Goal: Information Seeking & Learning: Learn about a topic

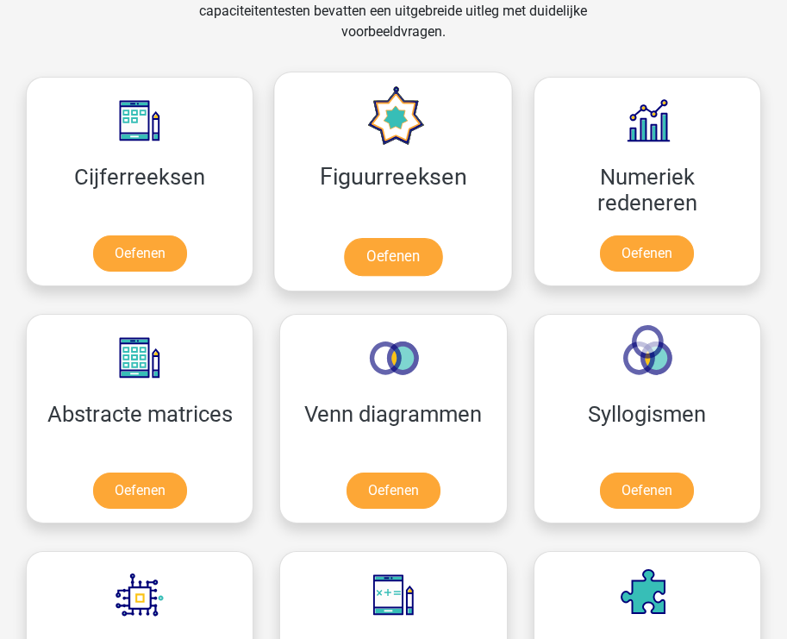
scroll to position [749, 0]
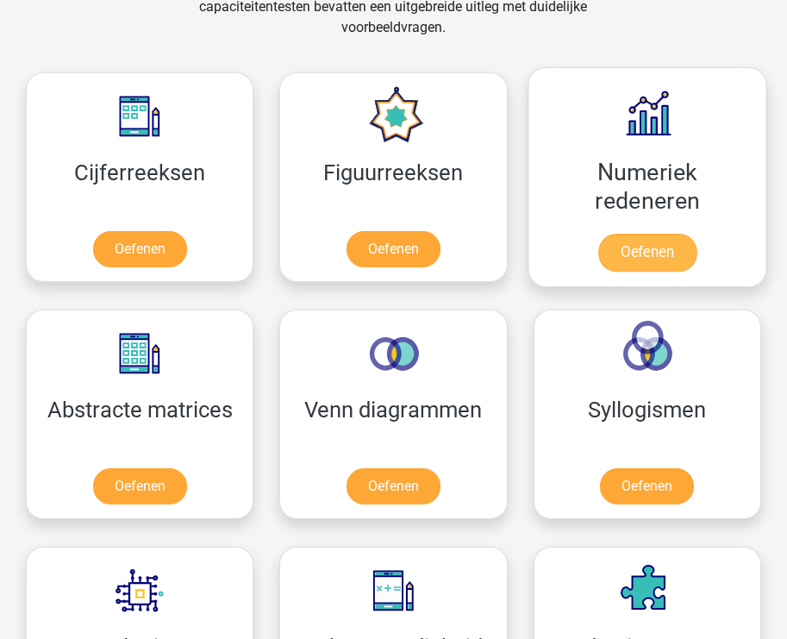
click at [644, 258] on link "Oefenen" at bounding box center [647, 253] width 98 height 38
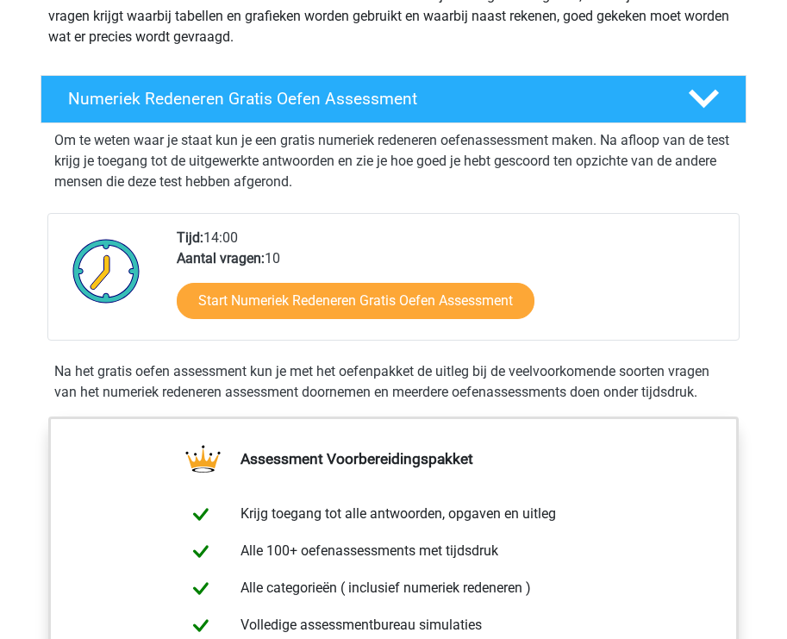
scroll to position [257, 0]
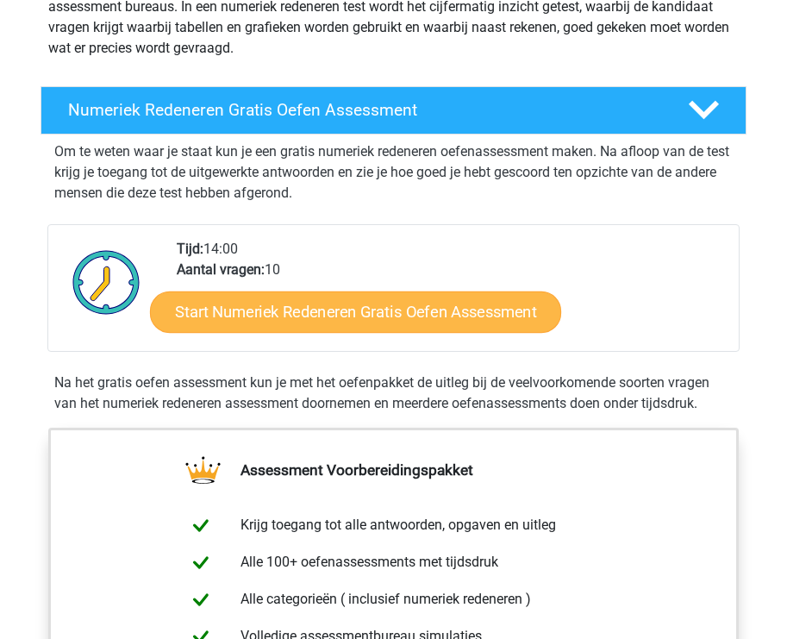
click at [396, 311] on link "Start Numeriek Redeneren Gratis Oefen Assessment" at bounding box center [355, 311] width 411 height 41
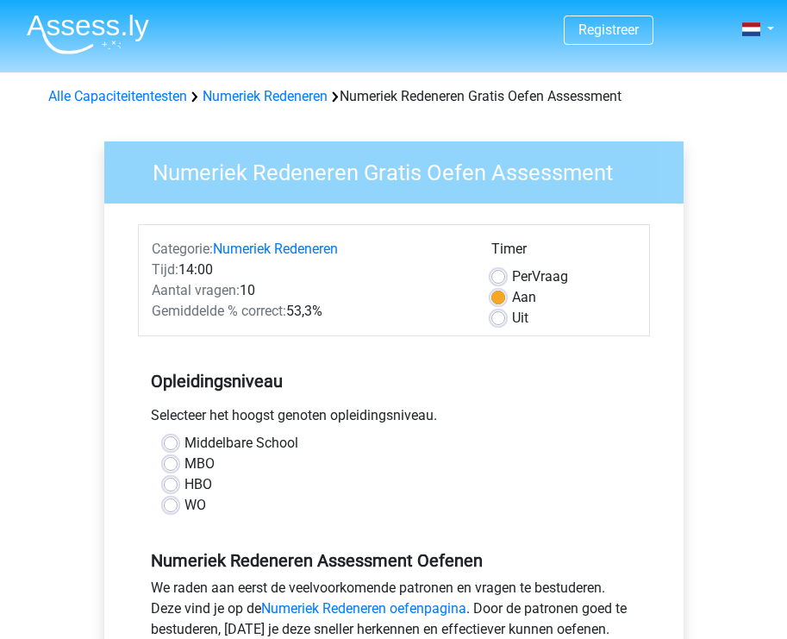
click at [184, 446] on label "Middelbare School" at bounding box center [241, 443] width 114 height 21
click at [171, 446] on input "Middelbare School" at bounding box center [171, 441] width 14 height 17
radio input "true"
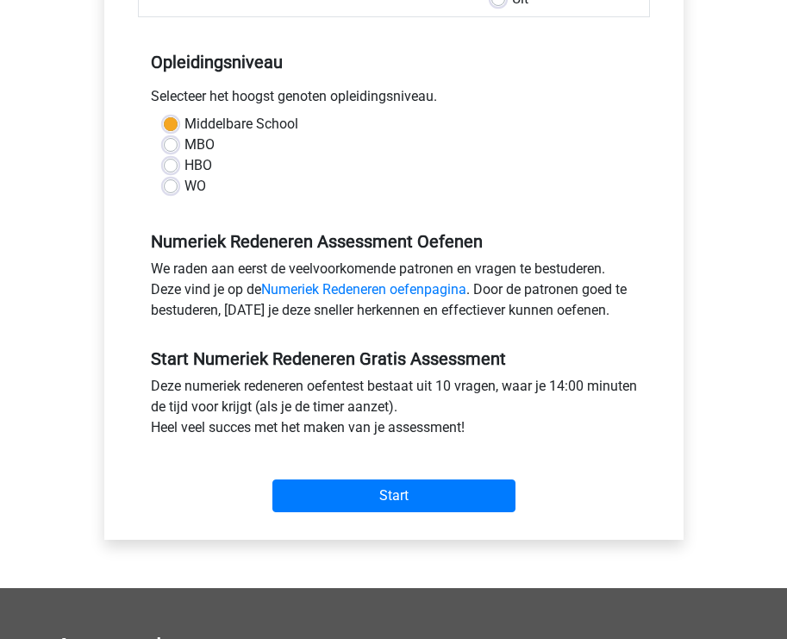
scroll to position [320, 0]
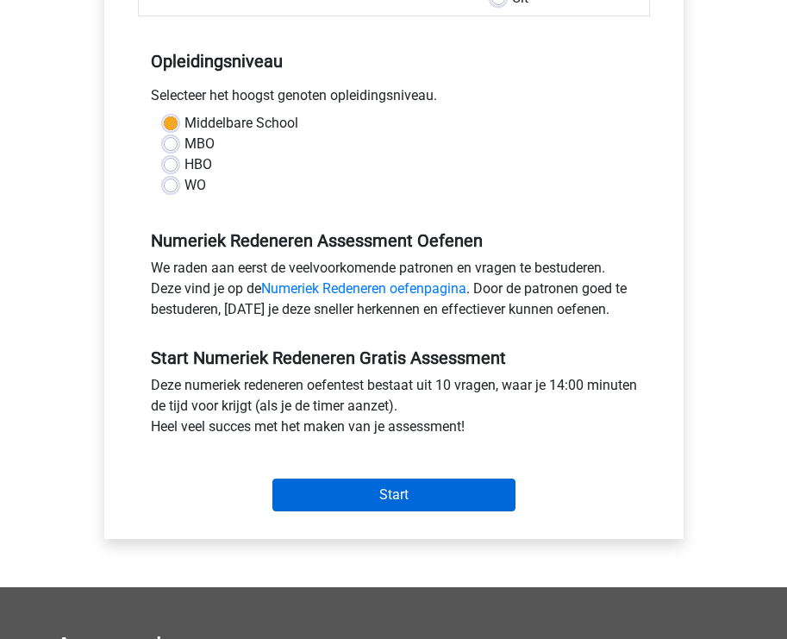
click at [410, 487] on input "Start" at bounding box center [393, 494] width 243 height 33
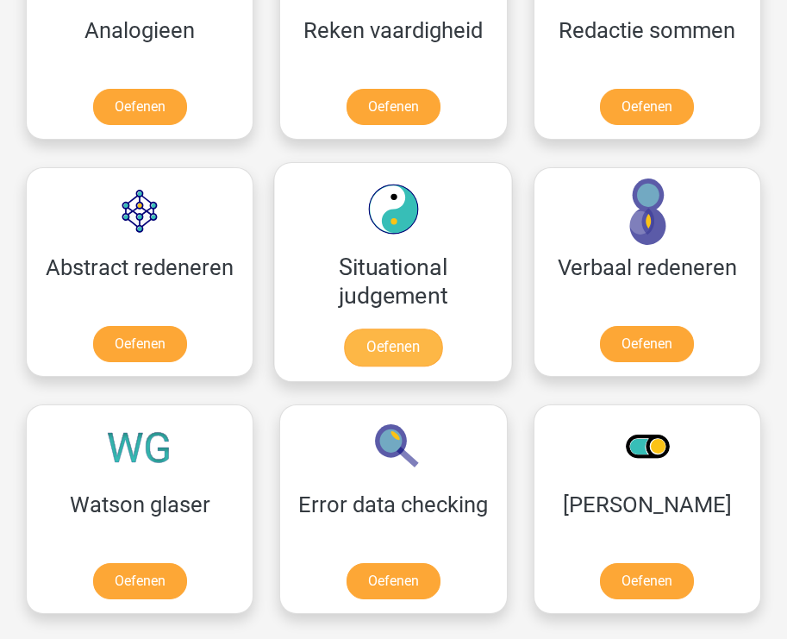
scroll to position [1363, 0]
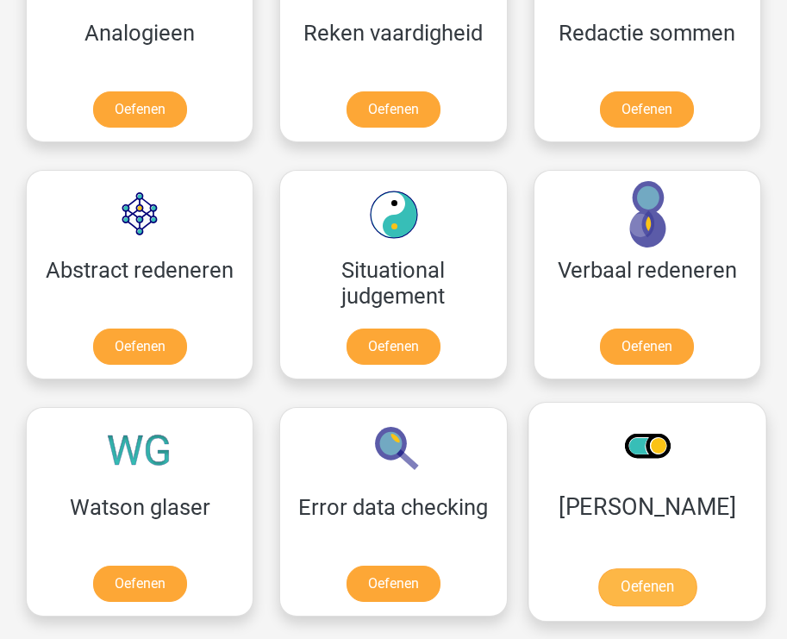
click at [598, 586] on link "Oefenen" at bounding box center [647, 587] width 98 height 38
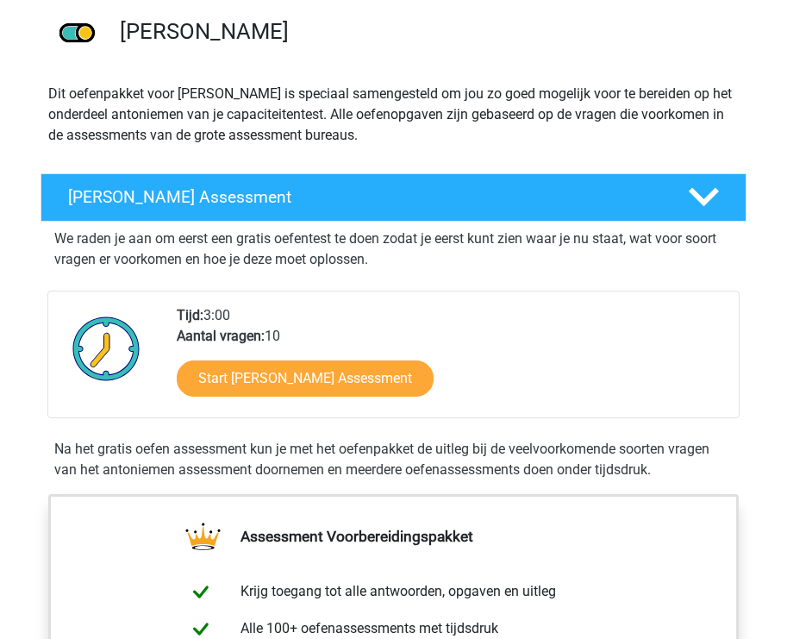
scroll to position [127, 0]
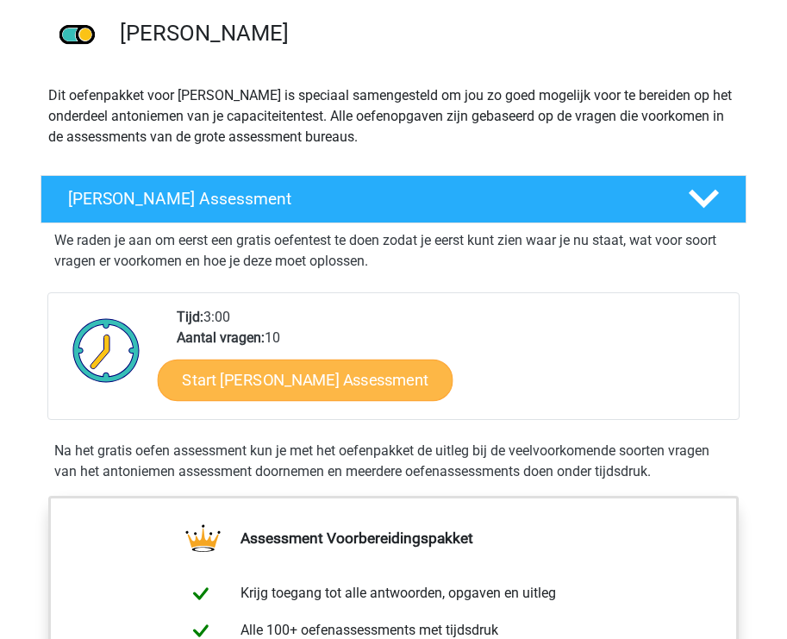
click at [345, 378] on link "Start Antoniemen Gratis Oefen Assessment" at bounding box center [306, 379] width 296 height 41
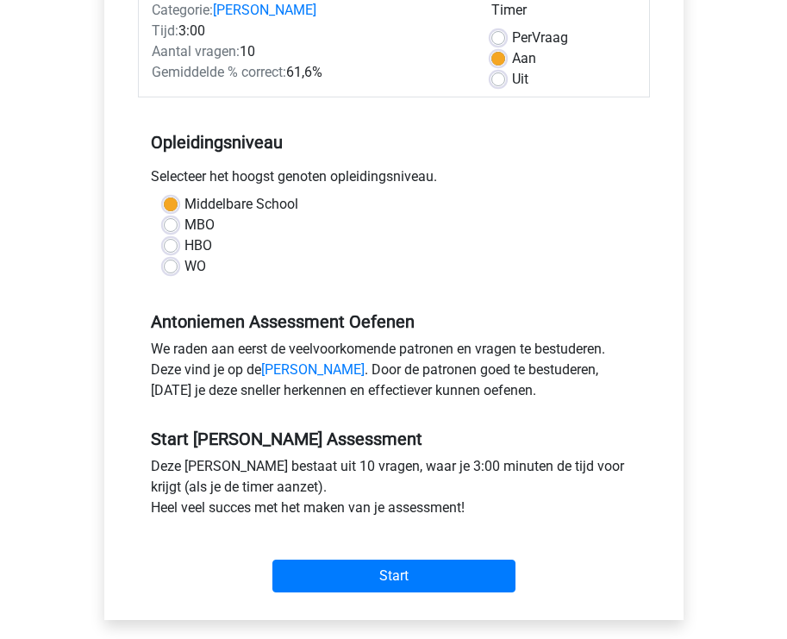
scroll to position [265, 0]
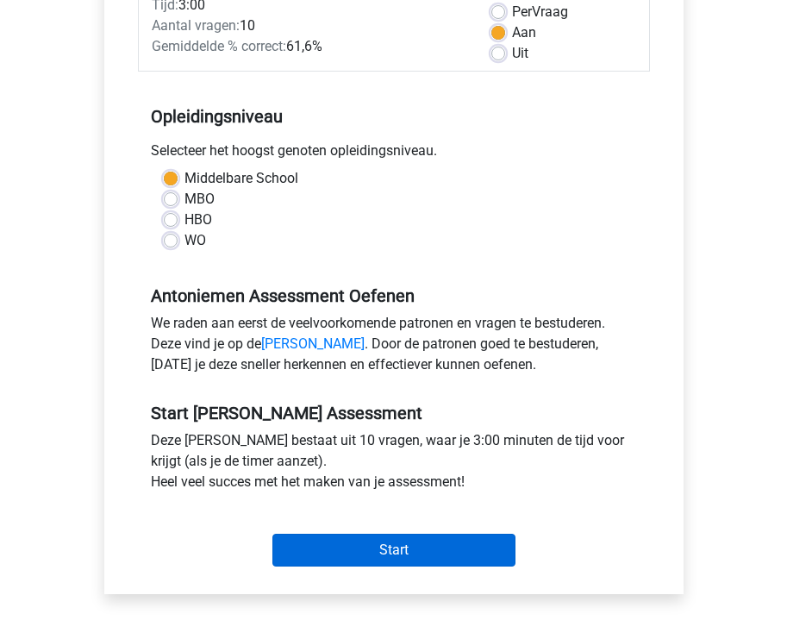
click at [435, 545] on input "Start" at bounding box center [393, 550] width 243 height 33
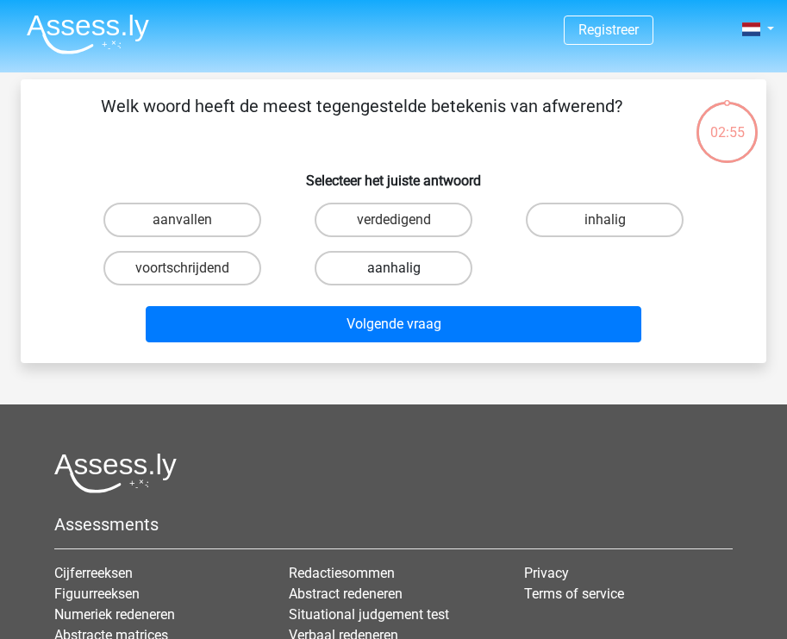
click at [380, 259] on label "aanhalig" at bounding box center [394, 268] width 158 height 34
click at [394, 268] on input "aanhalig" at bounding box center [399, 273] width 11 height 11
radio input "true"
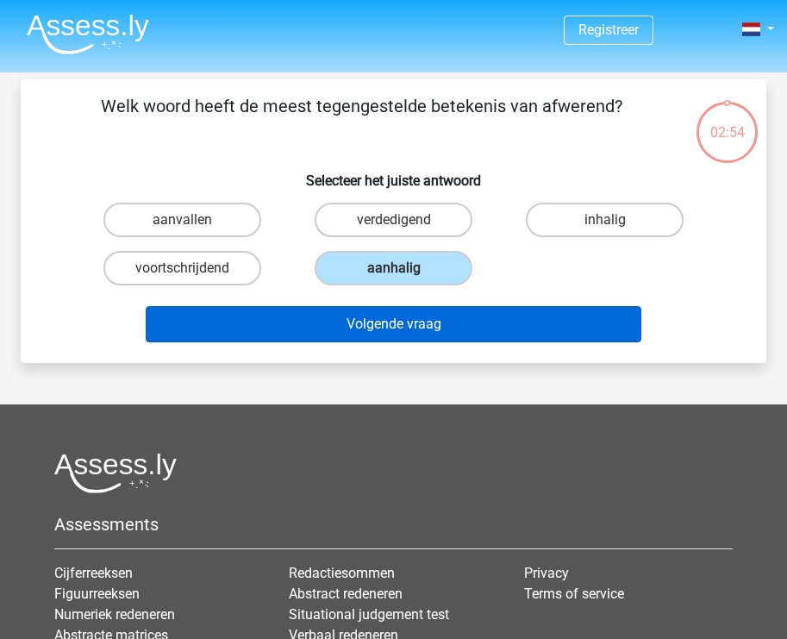
click at [401, 322] on button "Volgende vraag" at bounding box center [394, 324] width 496 height 36
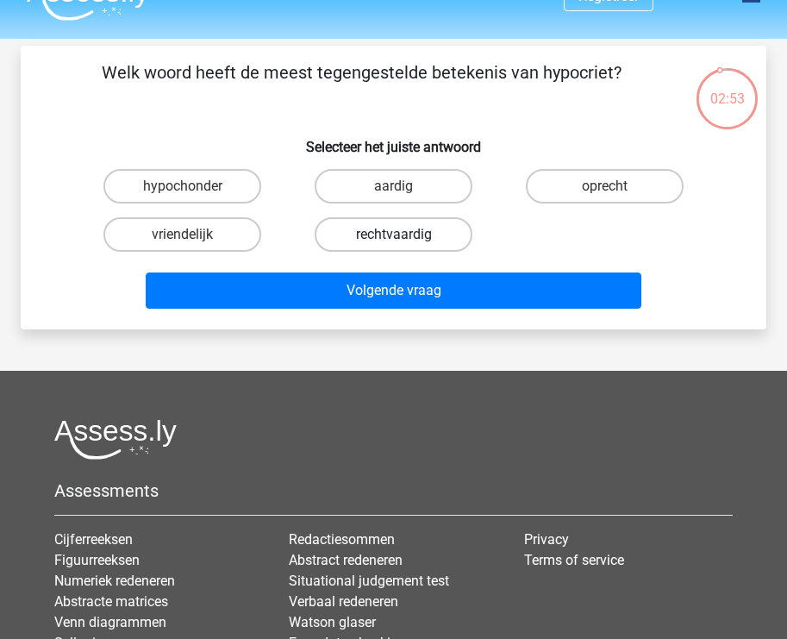
scroll to position [24, 0]
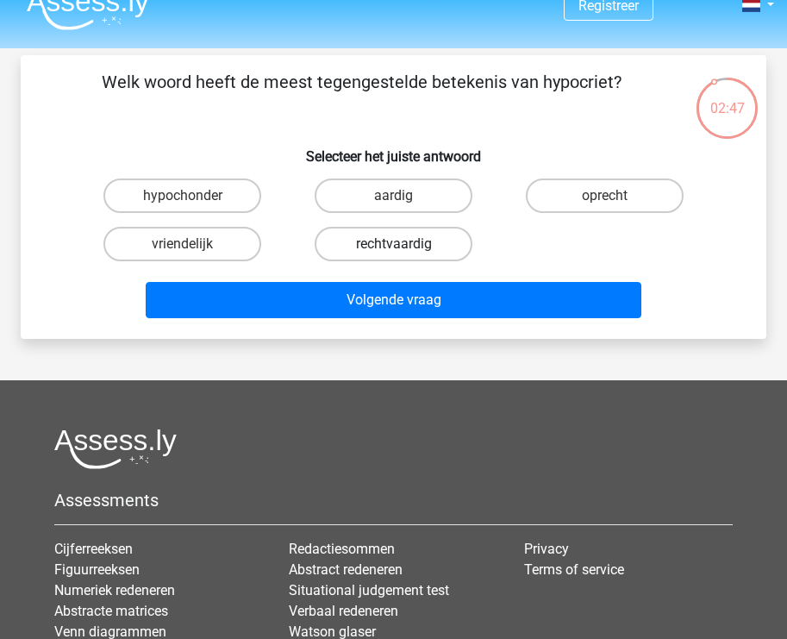
click at [376, 233] on label "rechtvaardig" at bounding box center [394, 244] width 158 height 34
click at [394, 244] on input "rechtvaardig" at bounding box center [399, 249] width 11 height 11
radio input "true"
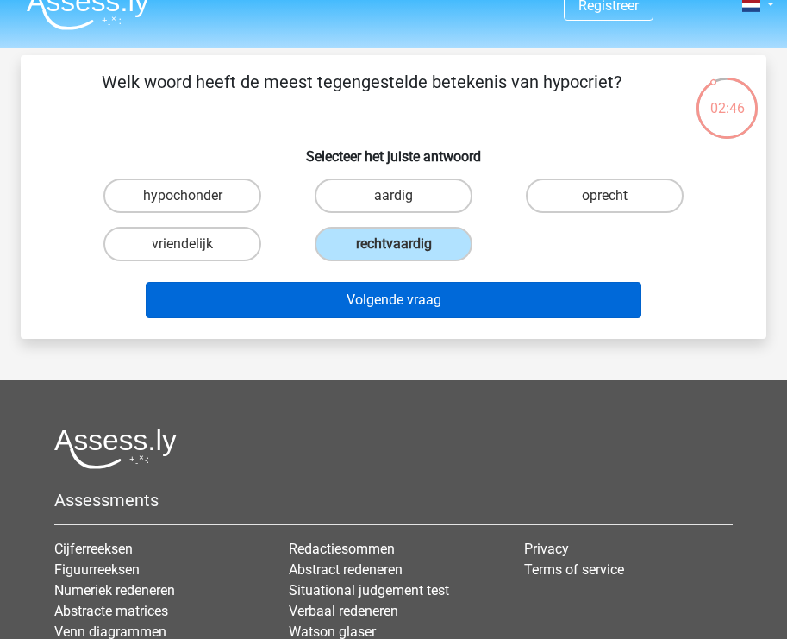
click at [395, 291] on button "Volgende vraag" at bounding box center [394, 300] width 496 height 36
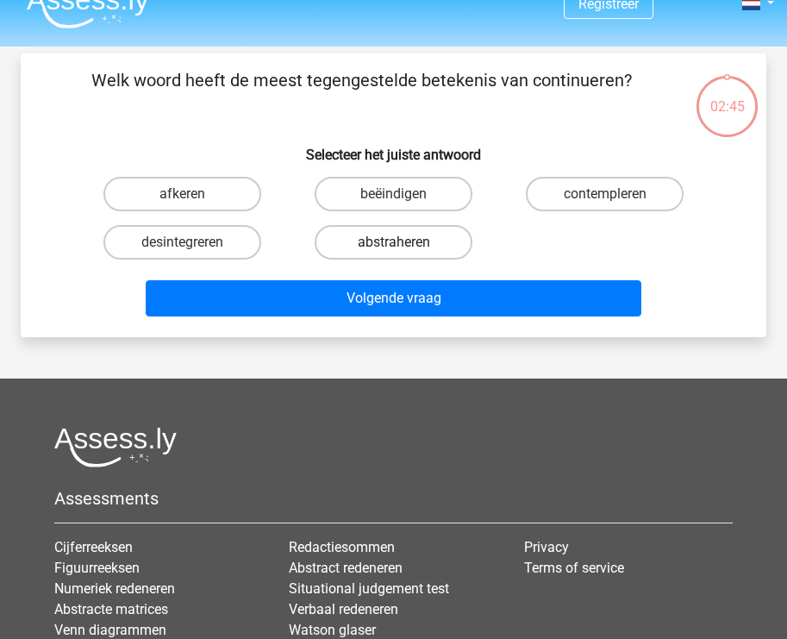
scroll to position [19, 0]
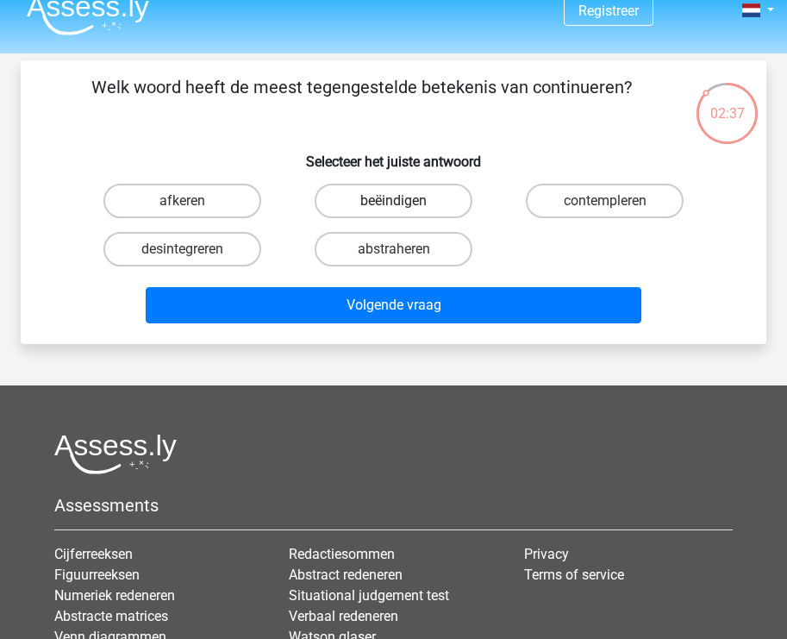
click at [386, 199] on label "beëindigen" at bounding box center [394, 201] width 158 height 34
click at [394, 201] on input "beëindigen" at bounding box center [399, 206] width 11 height 11
radio input "true"
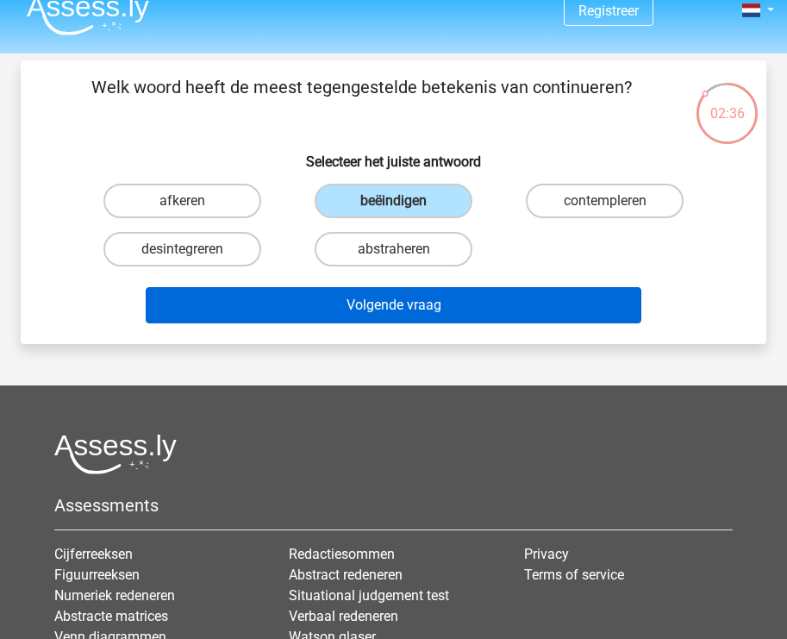
click at [407, 304] on button "Volgende vraag" at bounding box center [394, 305] width 496 height 36
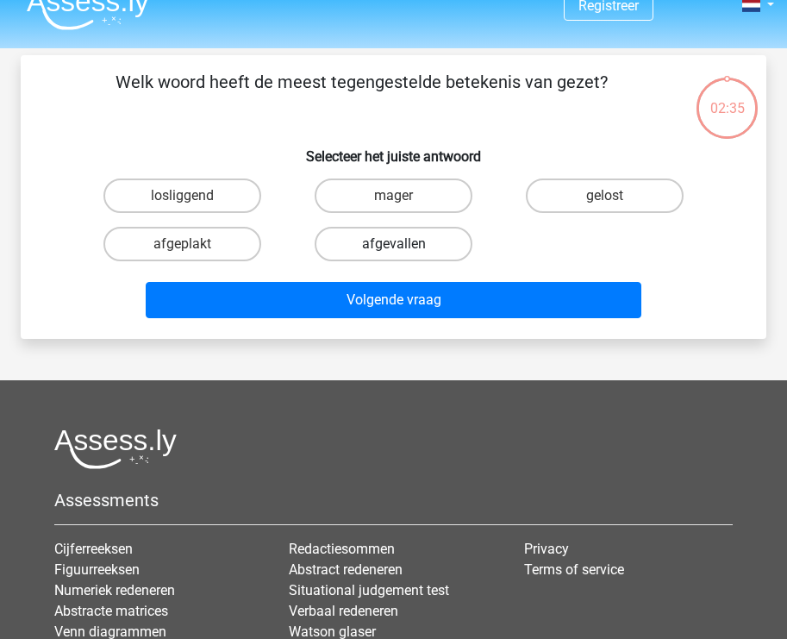
scroll to position [20, 0]
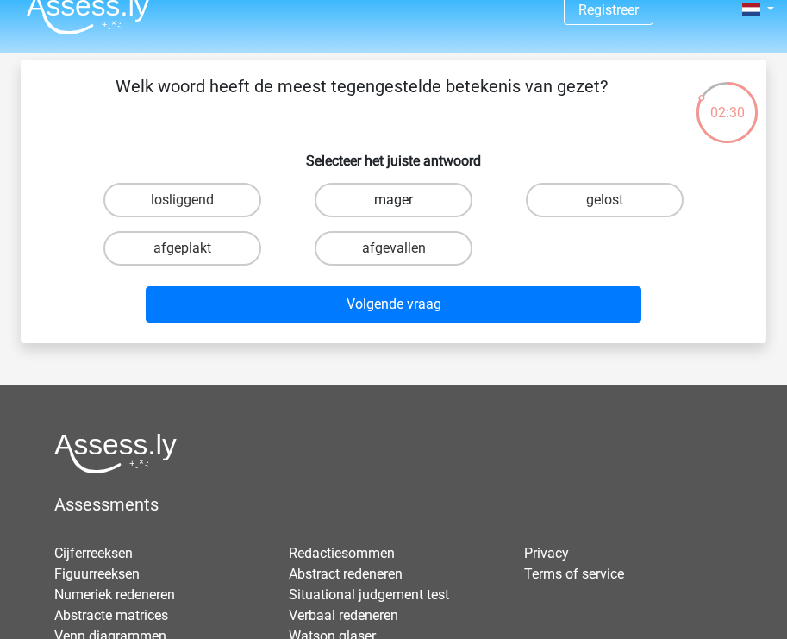
click at [399, 192] on label "mager" at bounding box center [394, 200] width 158 height 34
click at [399, 200] on input "mager" at bounding box center [399, 205] width 11 height 11
radio input "true"
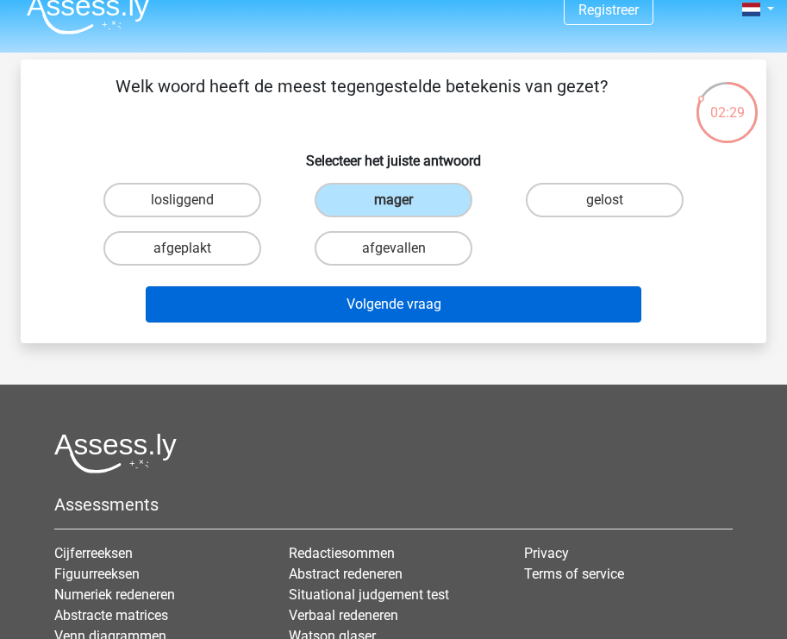
click at [398, 299] on button "Volgende vraag" at bounding box center [394, 304] width 496 height 36
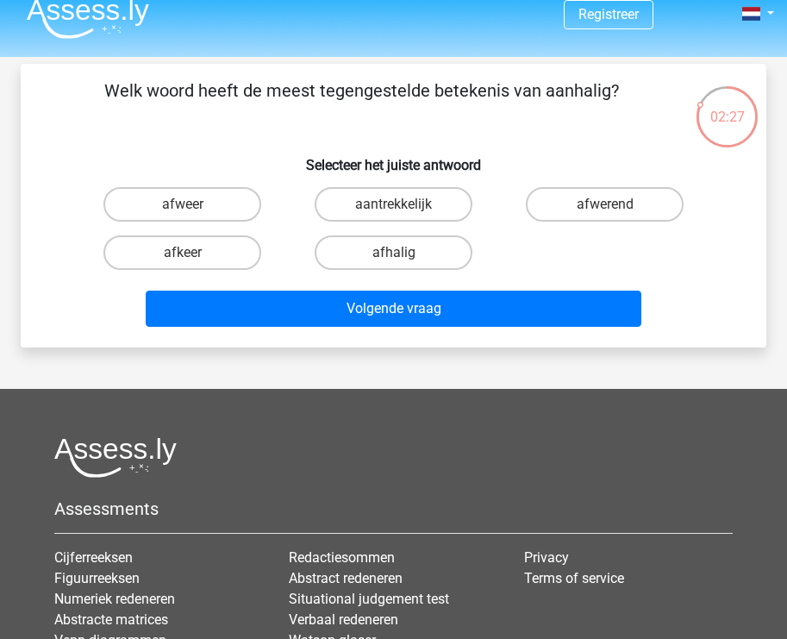
scroll to position [14, 0]
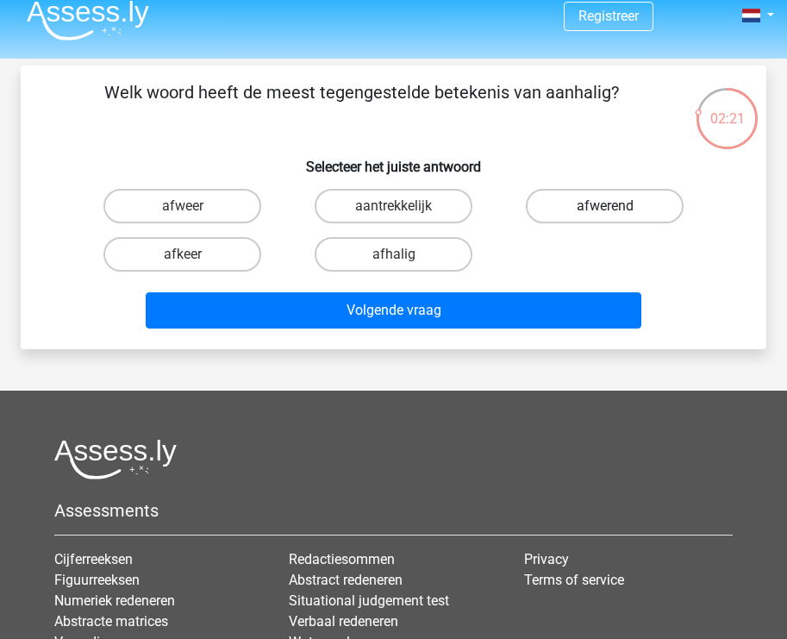
click at [553, 206] on label "afwerend" at bounding box center [605, 206] width 158 height 34
click at [605, 206] on input "afwerend" at bounding box center [610, 211] width 11 height 11
radio input "true"
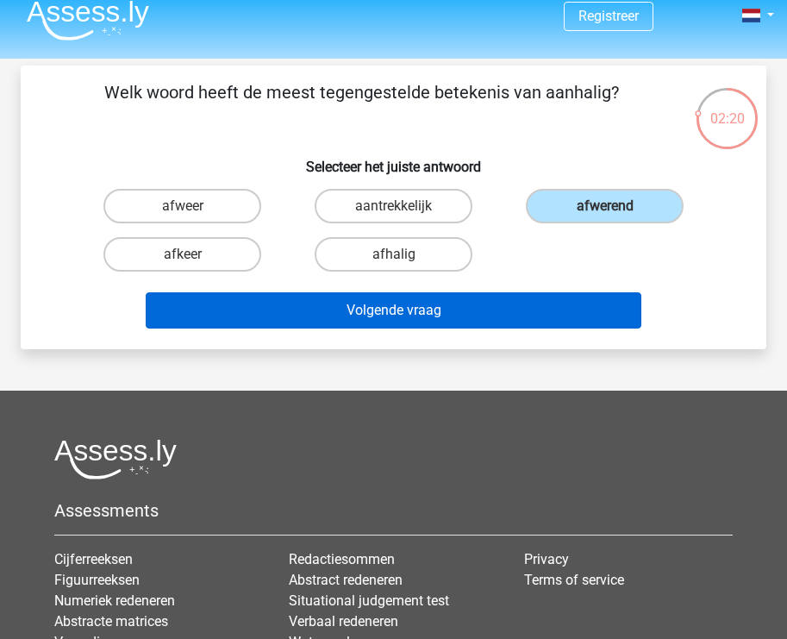
click at [486, 309] on button "Volgende vraag" at bounding box center [394, 310] width 496 height 36
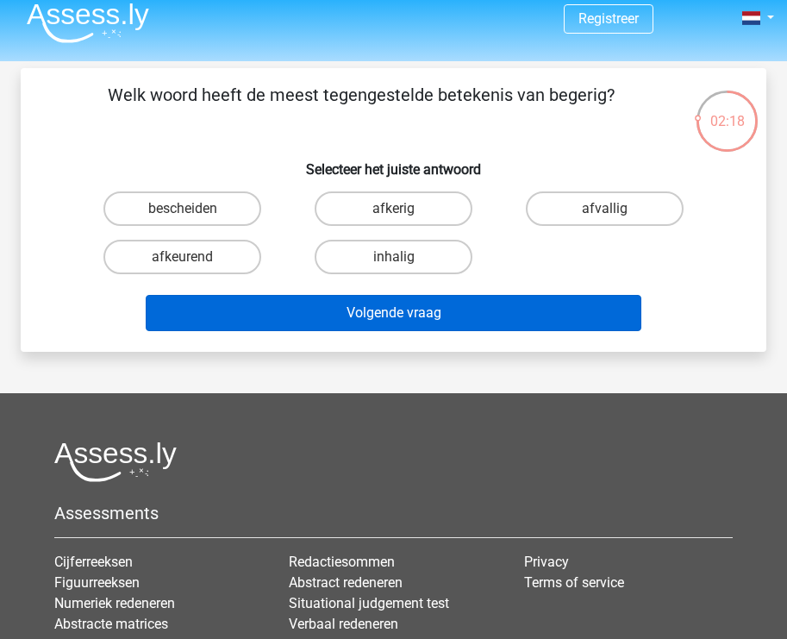
scroll to position [0, 0]
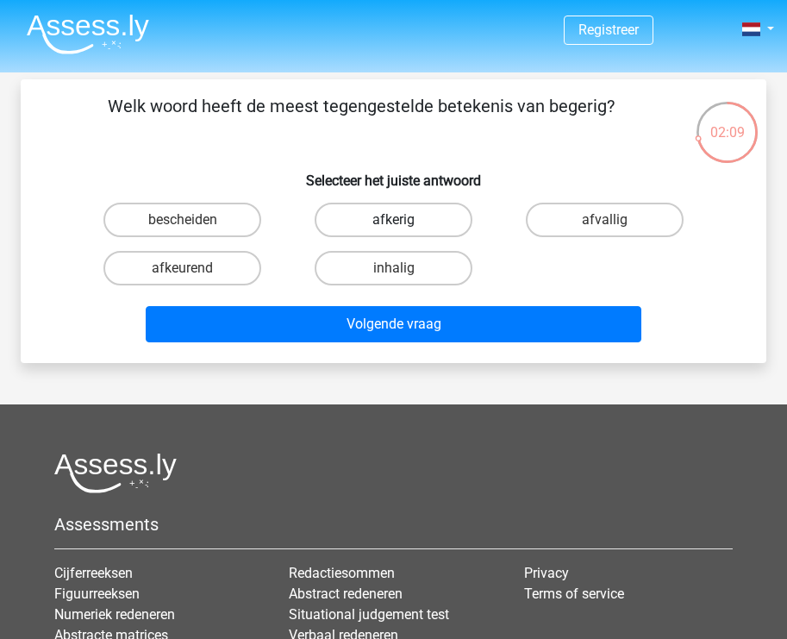
click at [334, 224] on label "afkerig" at bounding box center [394, 220] width 158 height 34
click at [394, 224] on input "afkerig" at bounding box center [399, 225] width 11 height 11
radio input "true"
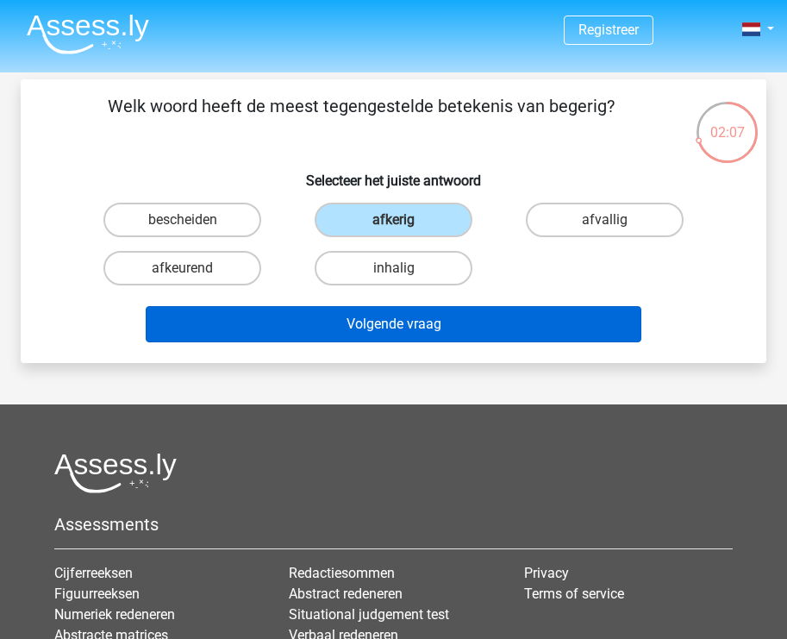
click at [364, 318] on button "Volgende vraag" at bounding box center [394, 324] width 496 height 36
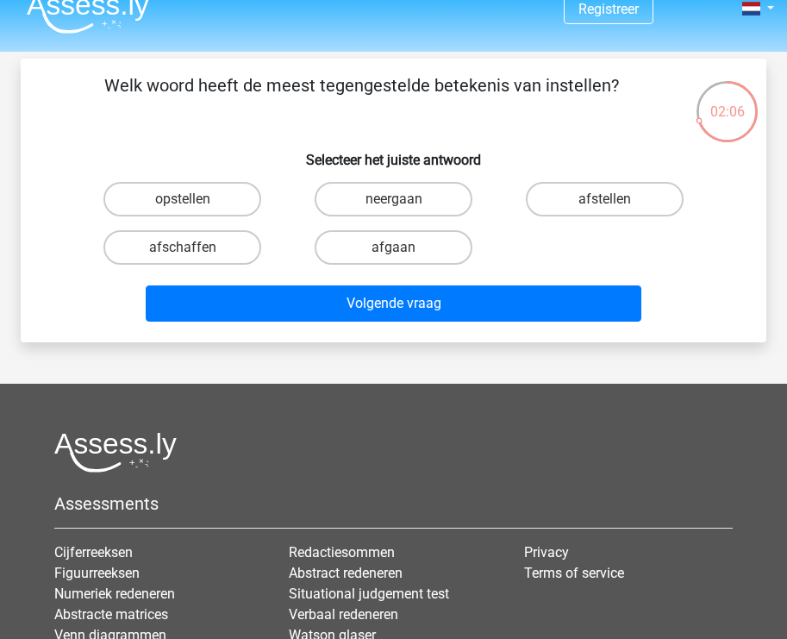
scroll to position [20, 0]
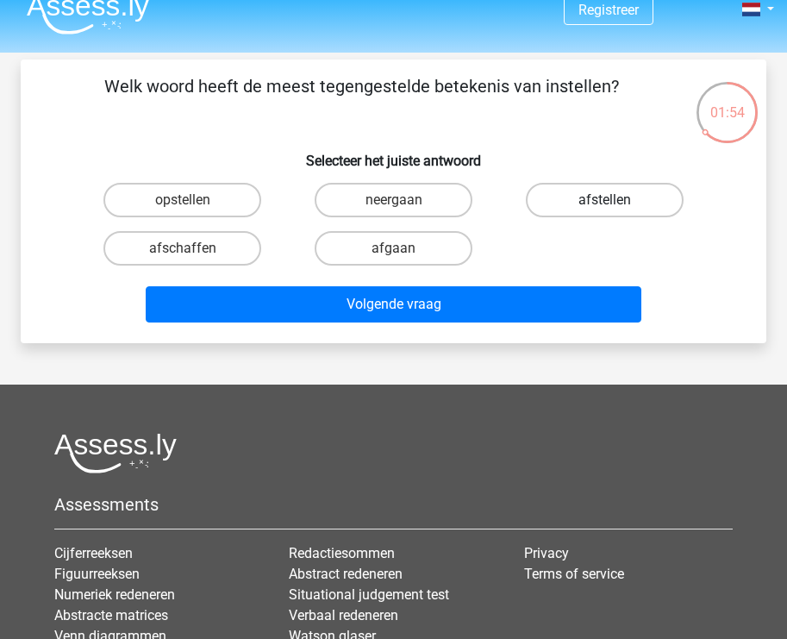
click at [541, 203] on label "afstellen" at bounding box center [605, 200] width 158 height 34
click at [605, 203] on input "afstellen" at bounding box center [610, 205] width 11 height 11
radio input "true"
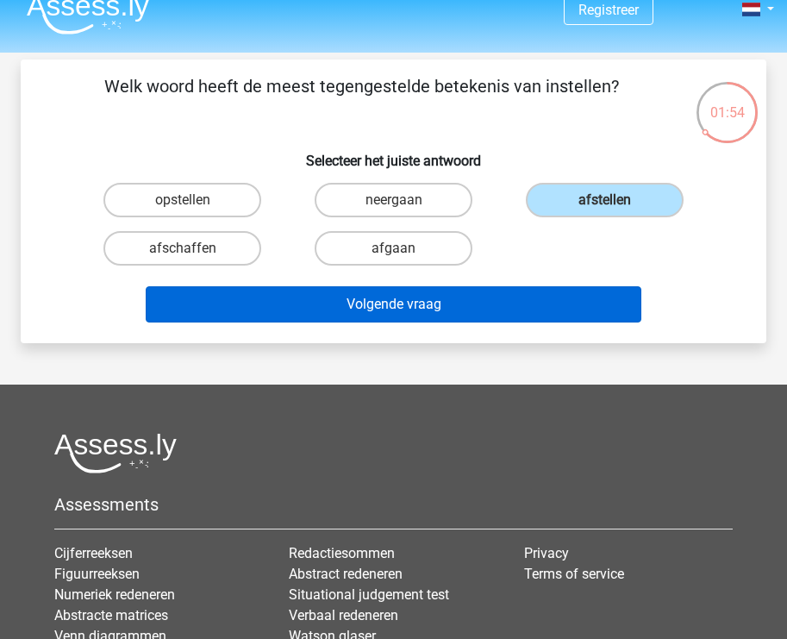
click at [449, 307] on button "Volgende vraag" at bounding box center [394, 304] width 496 height 36
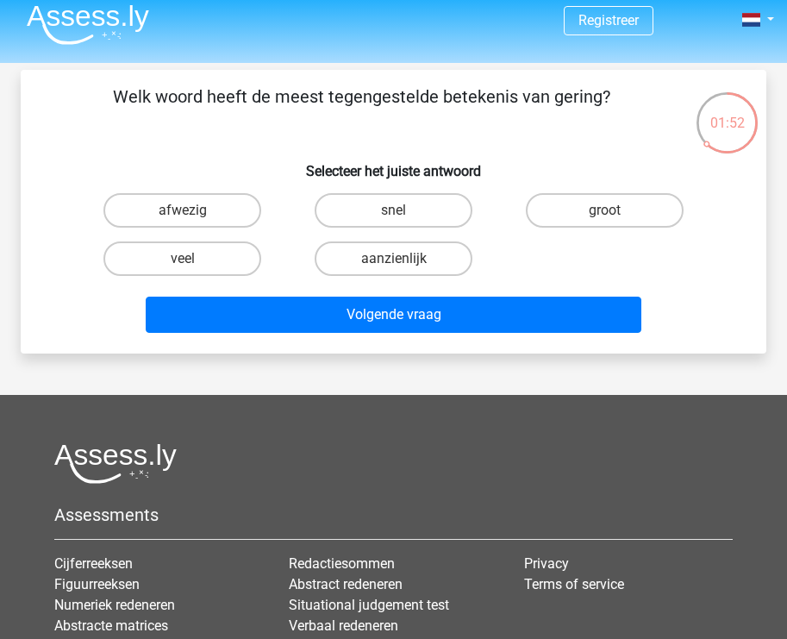
scroll to position [10, 0]
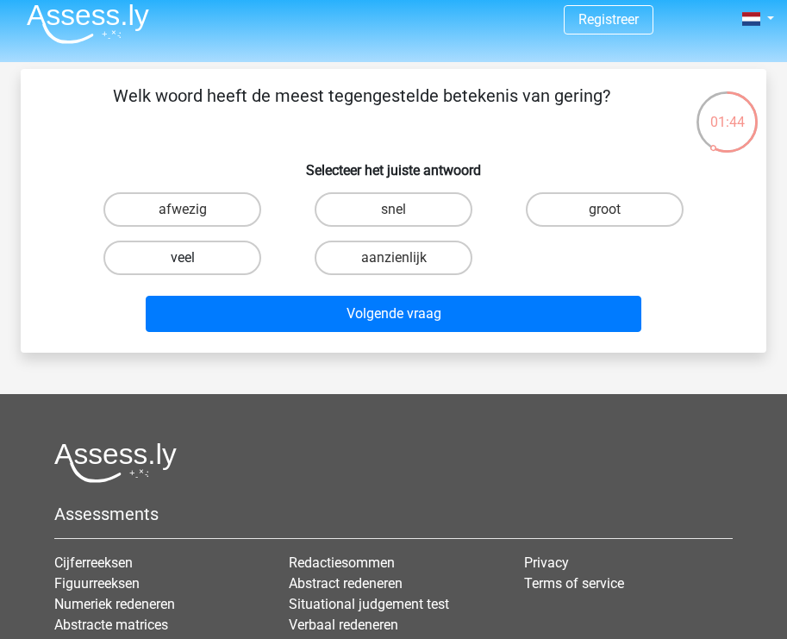
click at [208, 250] on label "veel" at bounding box center [182, 258] width 158 height 34
click at [194, 258] on input "veel" at bounding box center [188, 263] width 11 height 11
radio input "true"
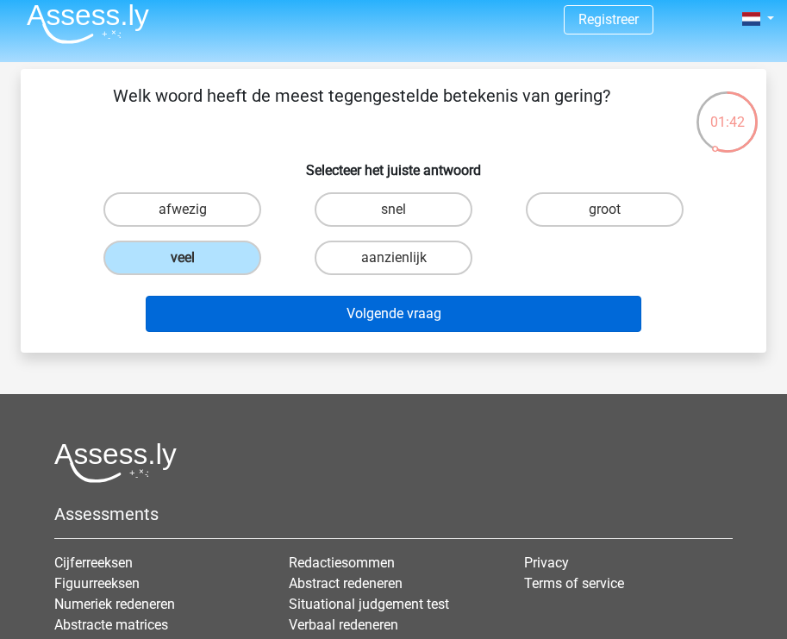
click at [335, 328] on button "Volgende vraag" at bounding box center [394, 314] width 496 height 36
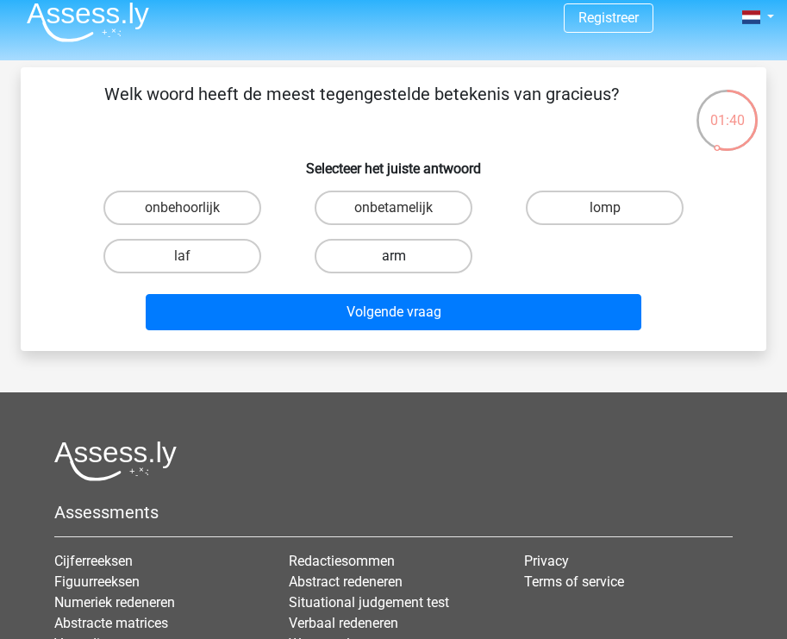
scroll to position [4, 0]
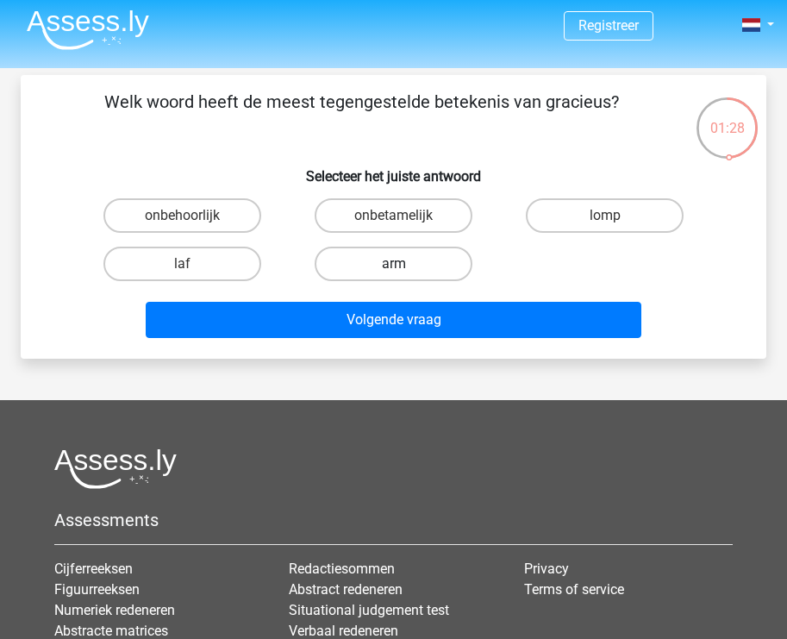
click at [390, 272] on label "arm" at bounding box center [394, 264] width 158 height 34
click at [394, 272] on input "arm" at bounding box center [399, 269] width 11 height 11
radio input "true"
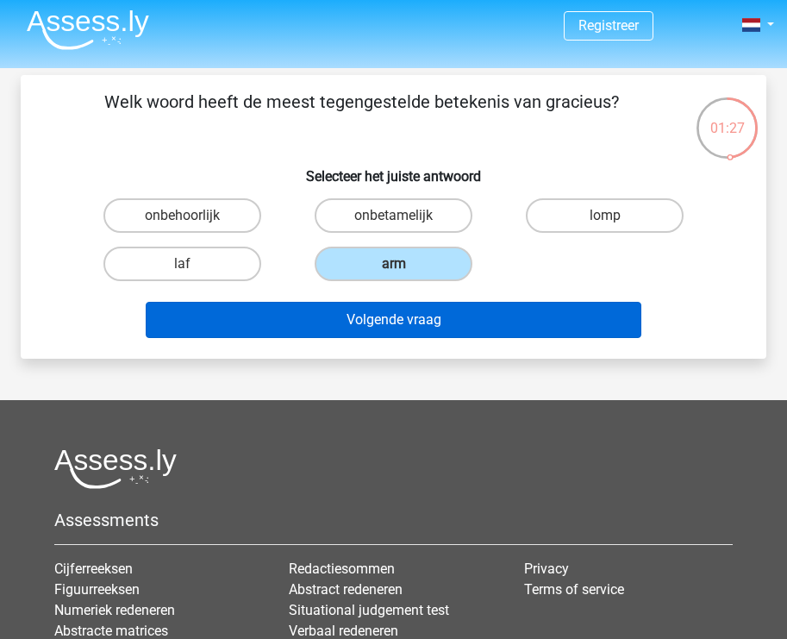
click at [405, 315] on button "Volgende vraag" at bounding box center [394, 320] width 496 height 36
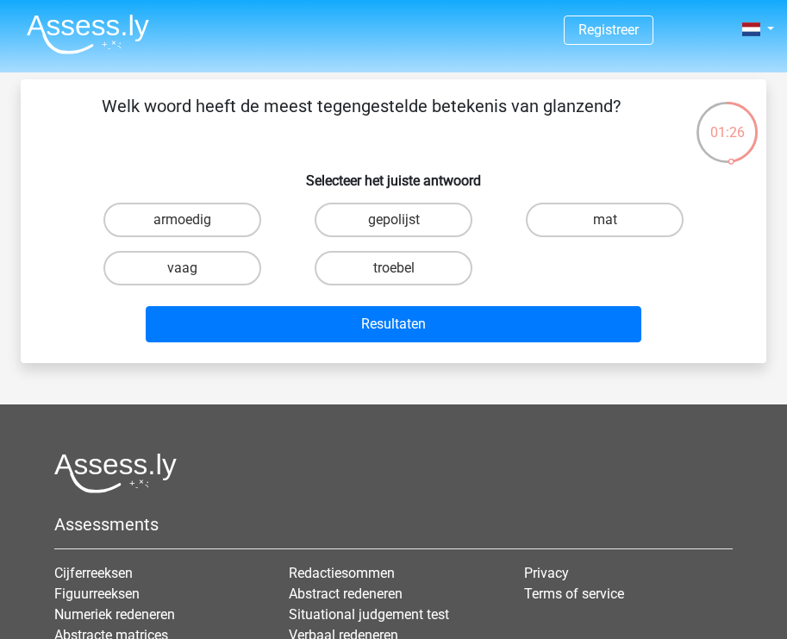
scroll to position [0, 0]
click at [586, 235] on label "mat" at bounding box center [605, 220] width 158 height 34
click at [605, 231] on input "mat" at bounding box center [610, 225] width 11 height 11
radio input "true"
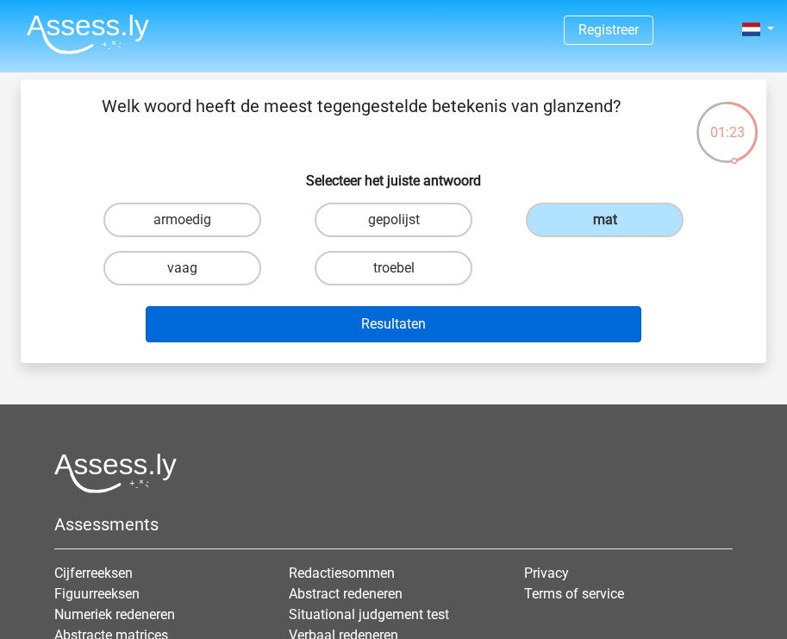
click at [498, 312] on button "Resultaten" at bounding box center [394, 324] width 496 height 36
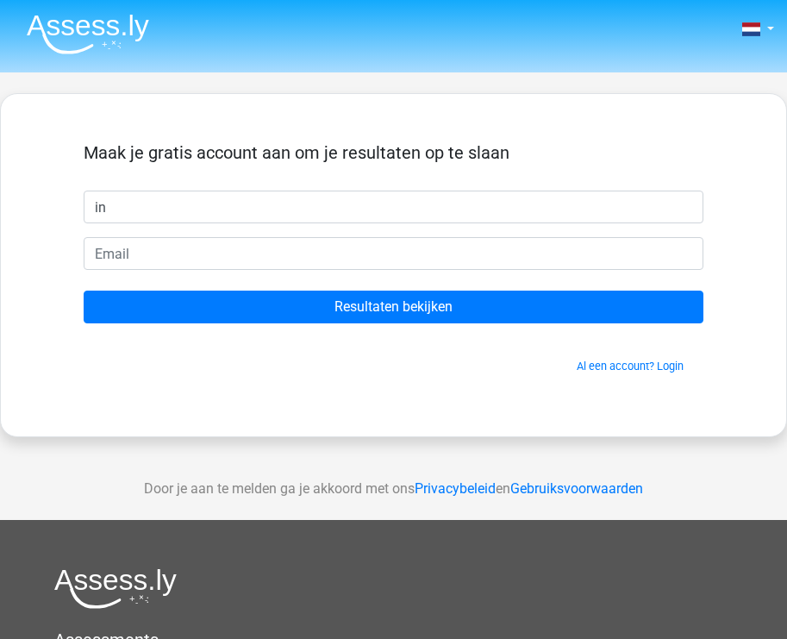
type input "i"
type input "Indy van der Meij"
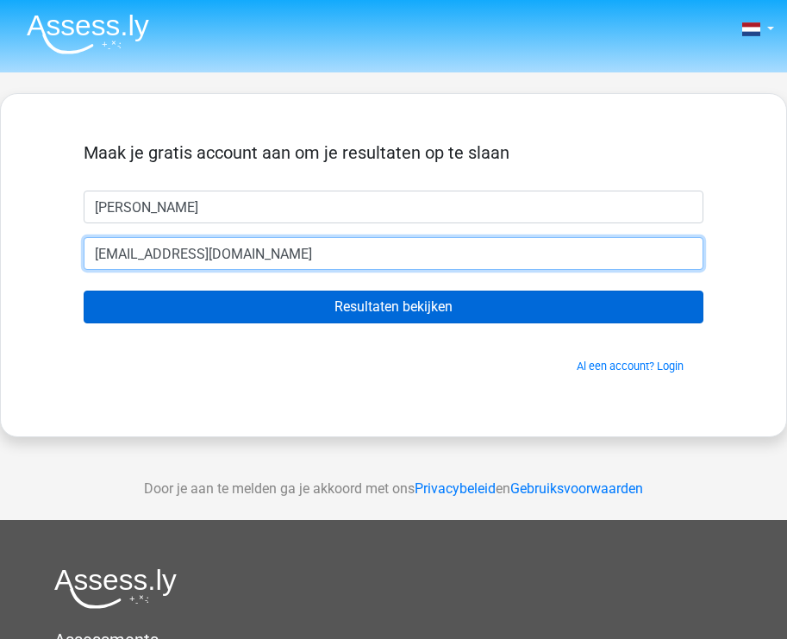
type input "indyvdmeij@gmail.com"
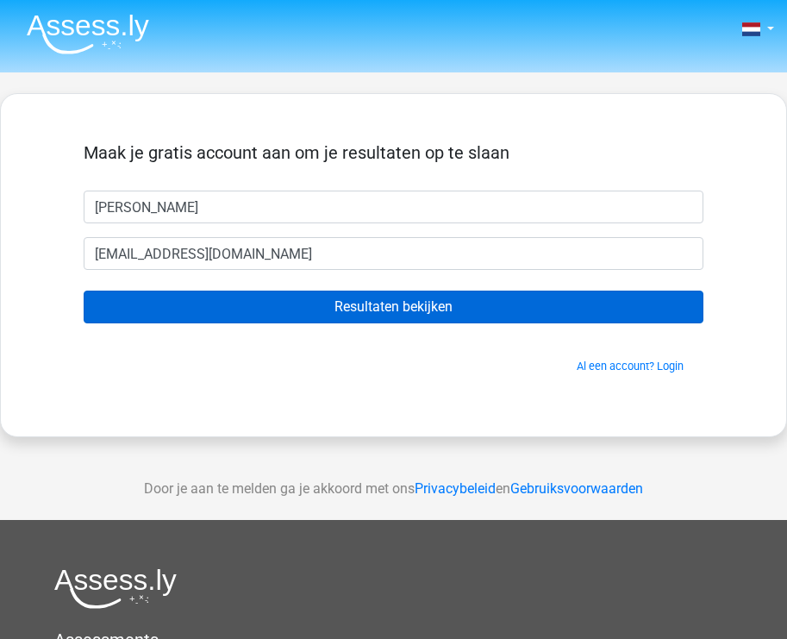
click at [285, 316] on input "Resultaten bekijken" at bounding box center [394, 307] width 620 height 33
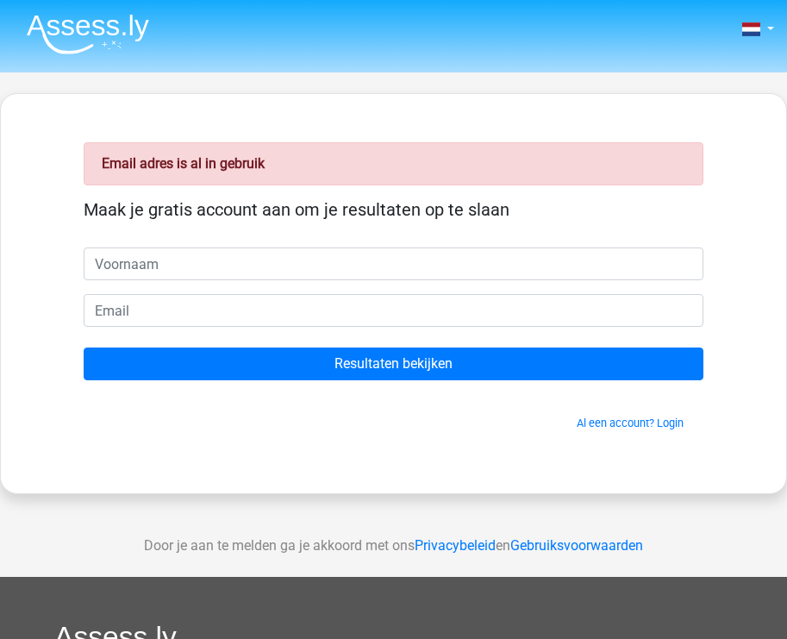
click at [675, 269] on input "text" at bounding box center [394, 263] width 620 height 33
click at [463, 260] on input "text" at bounding box center [394, 263] width 620 height 33
type input "Indy van der meij"
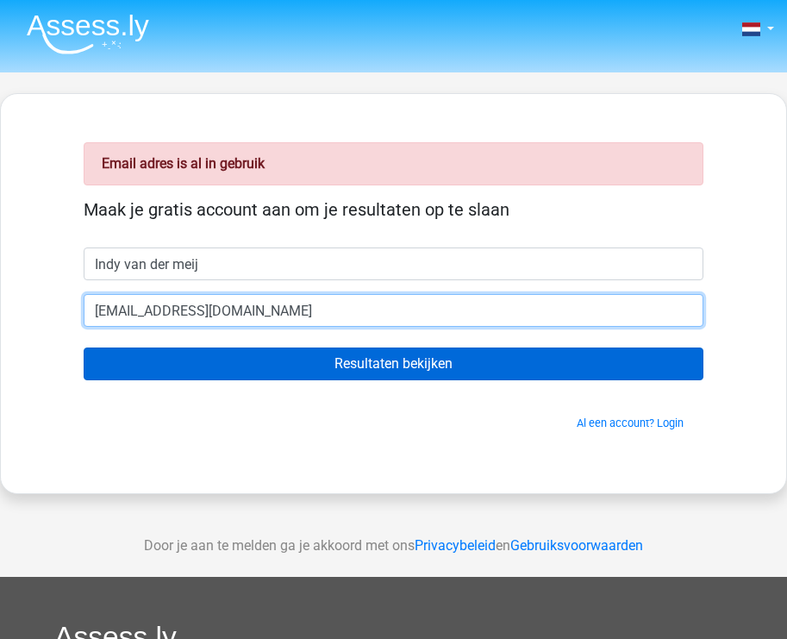
type input "indyvdmeij@outlook.com"
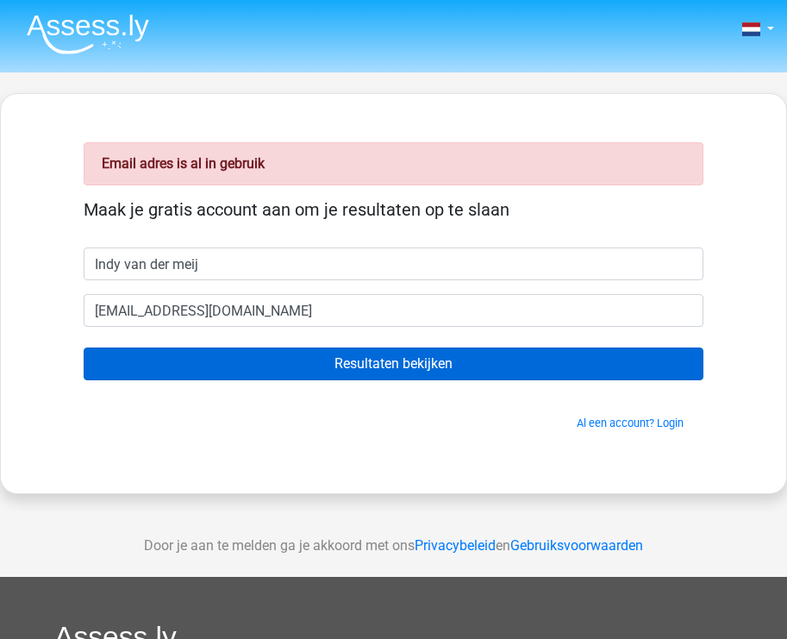
click at [270, 357] on input "Resultaten bekijken" at bounding box center [394, 363] width 620 height 33
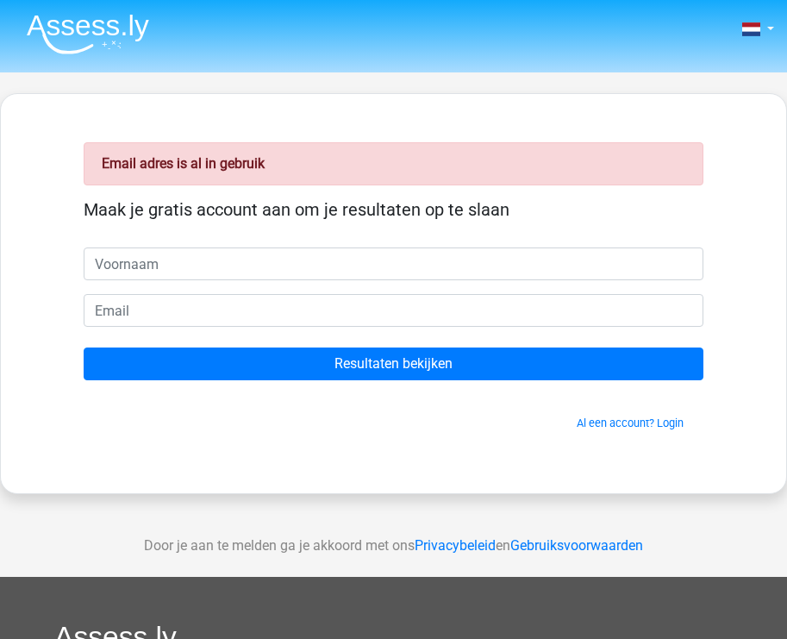
click at [778, 14] on div "Nederlands English" at bounding box center [393, 31] width 787 height 56
click at [757, 27] on span at bounding box center [751, 29] width 18 height 14
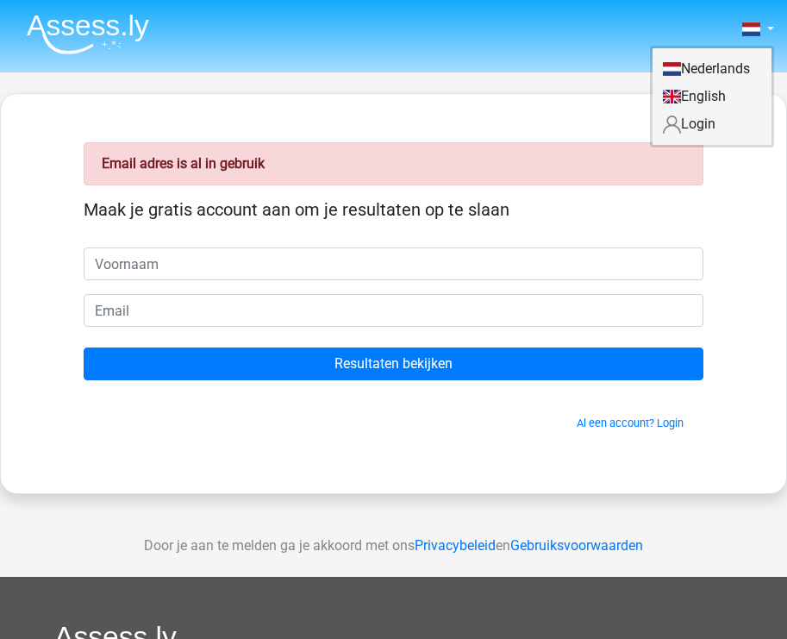
click at [703, 124] on link "Login" at bounding box center [712, 124] width 119 height 28
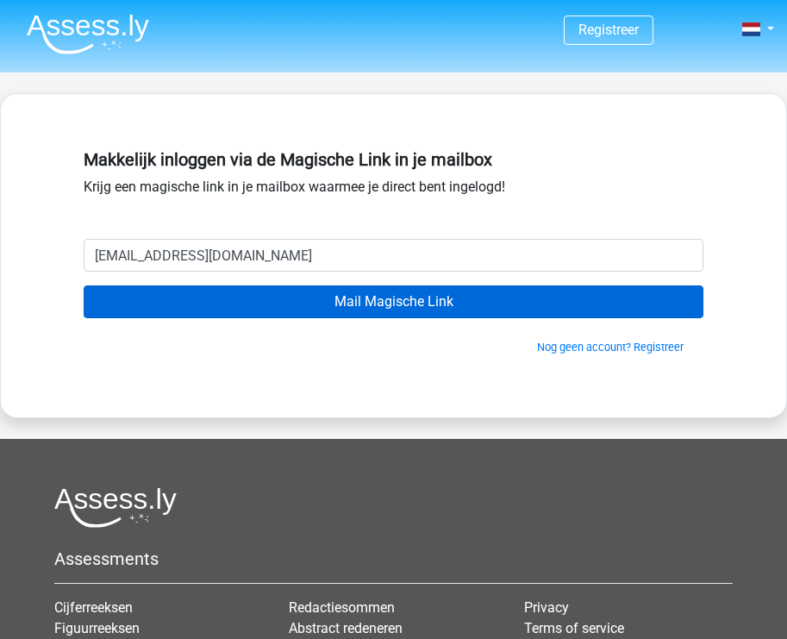
type input "indyvdmeij@gmail.com"
click at [300, 299] on input "Mail Magische Link" at bounding box center [394, 301] width 620 height 33
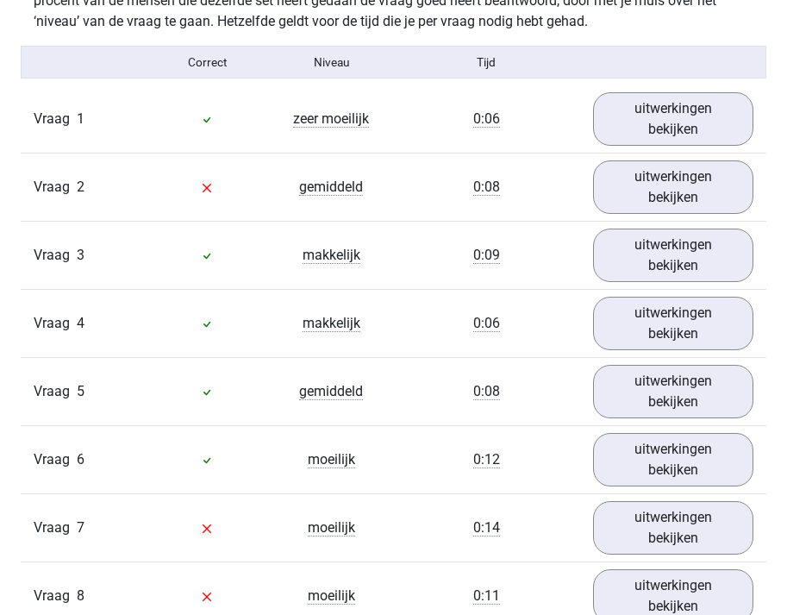
scroll to position [1494, 0]
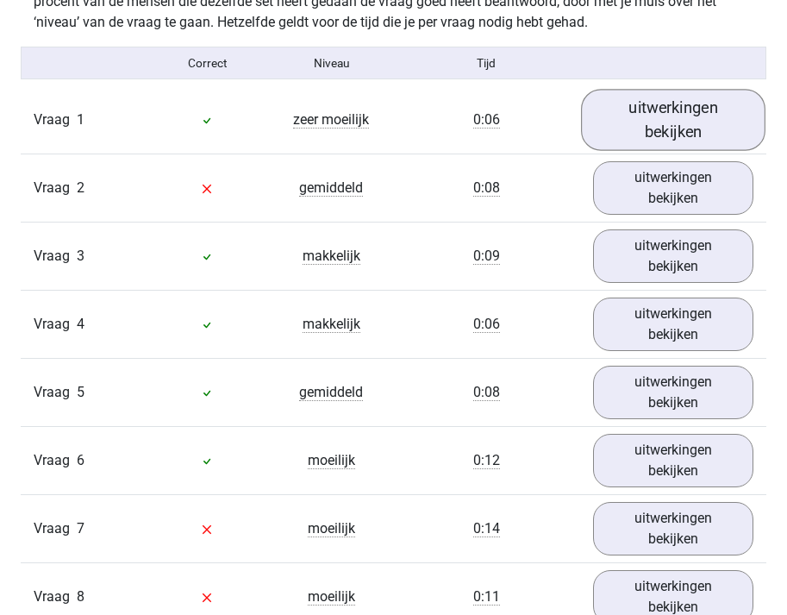
click at [660, 124] on link "uitwerkingen bekijken" at bounding box center [673, 120] width 184 height 61
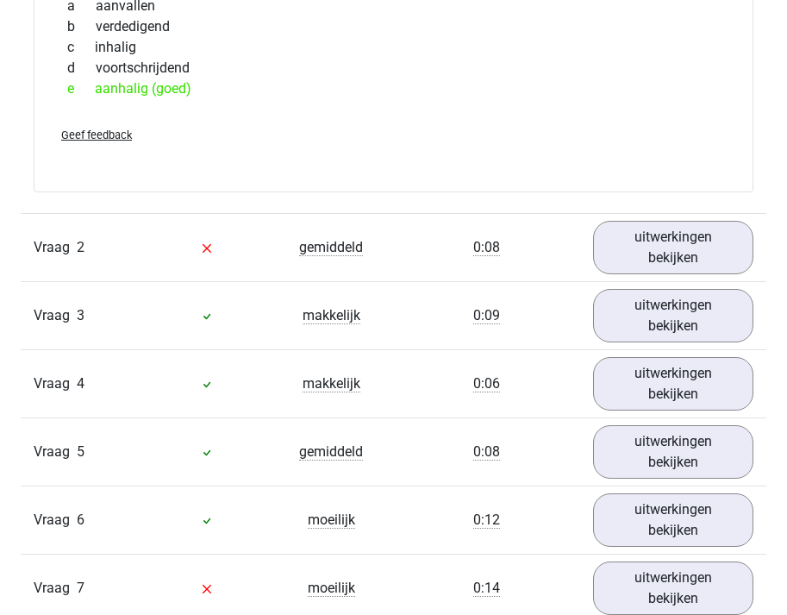
scroll to position [1732, 0]
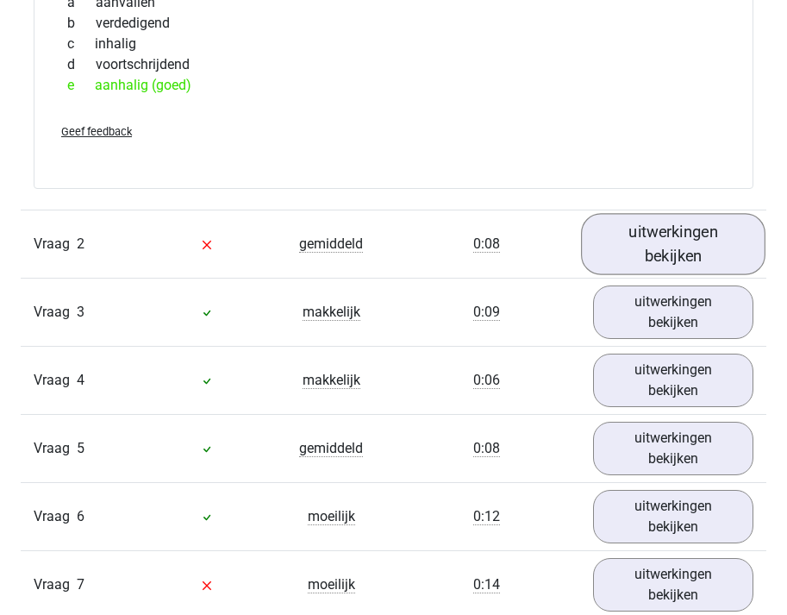
click at [657, 243] on link "uitwerkingen bekijken" at bounding box center [673, 244] width 184 height 61
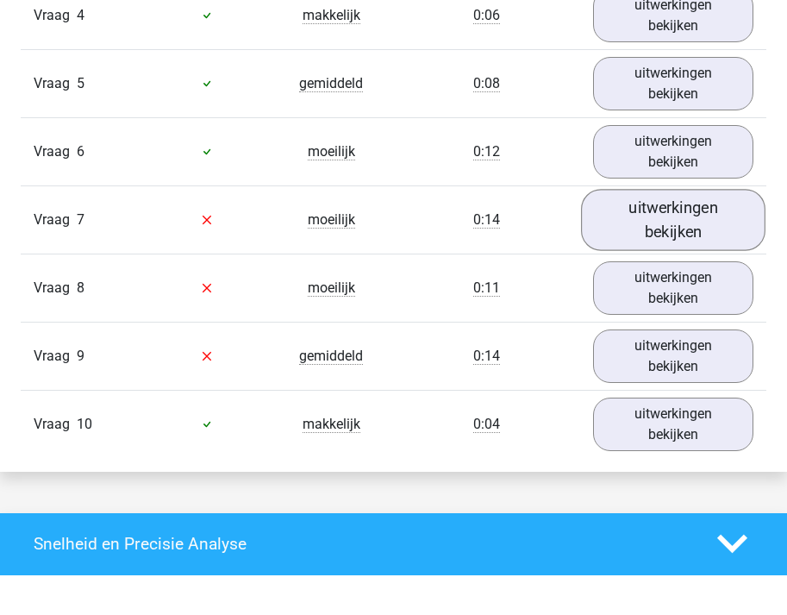
scroll to position [2393, 0]
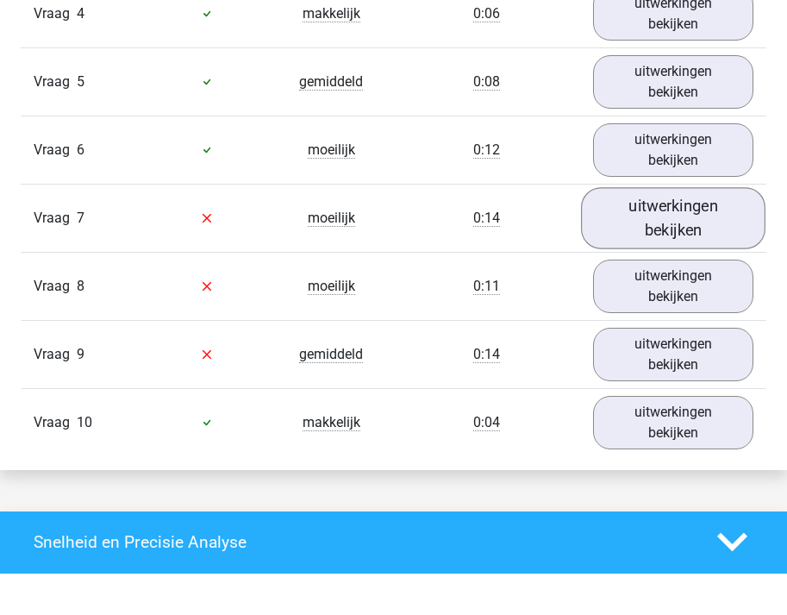
click at [657, 243] on link "uitwerkingen bekijken" at bounding box center [673, 217] width 184 height 61
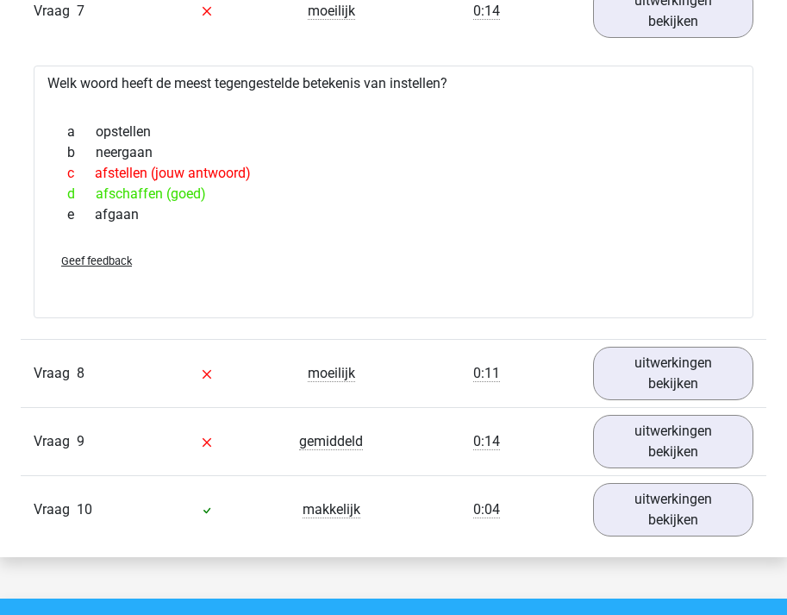
scroll to position [2658, 0]
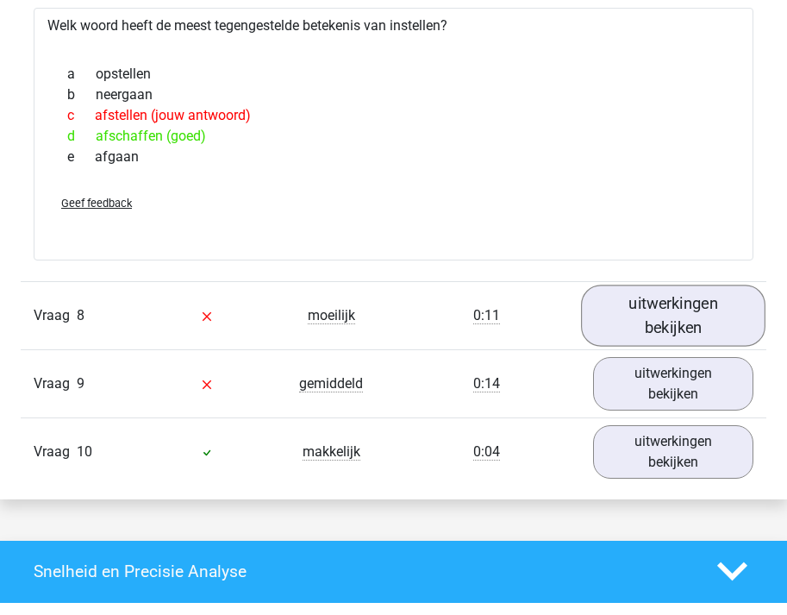
click at [659, 316] on link "uitwerkingen bekijken" at bounding box center [673, 314] width 184 height 61
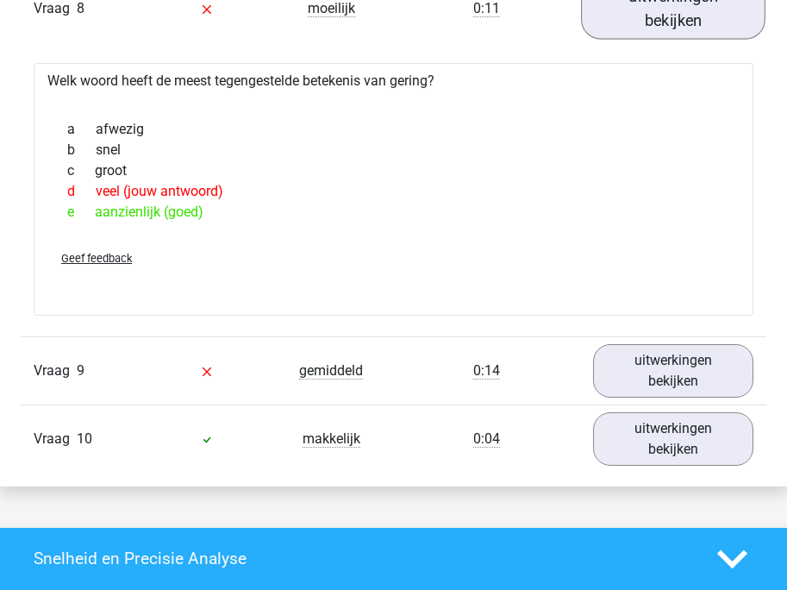
scroll to position [2967, 0]
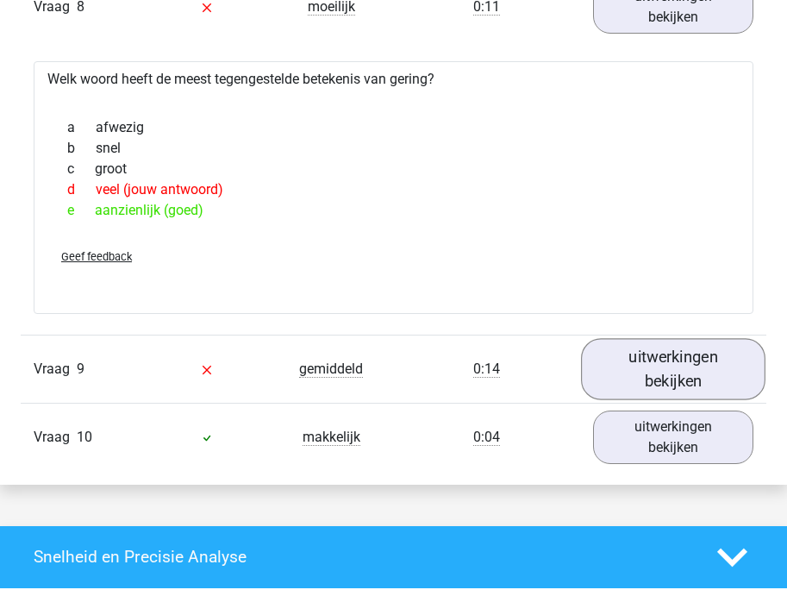
click at [655, 381] on link "uitwerkingen bekijken" at bounding box center [673, 368] width 184 height 61
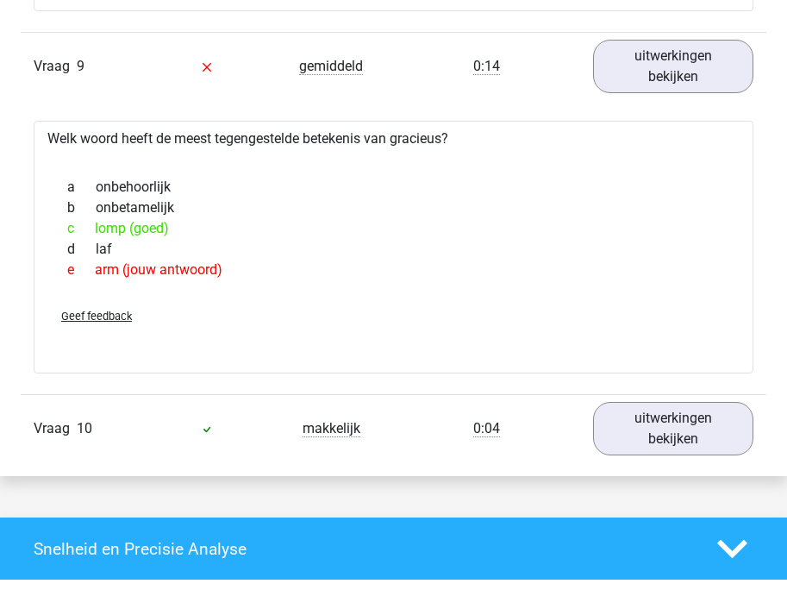
scroll to position [3283, 0]
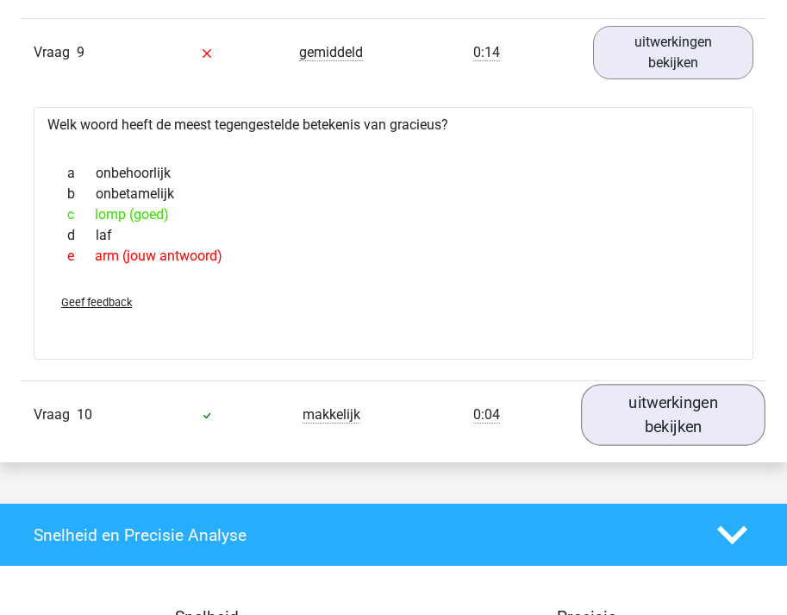
click at [655, 406] on link "uitwerkingen bekijken" at bounding box center [673, 415] width 184 height 61
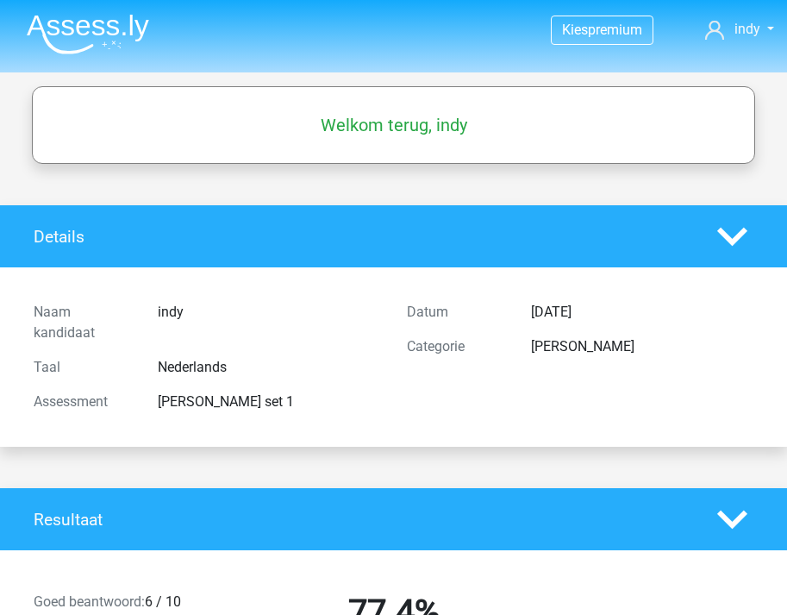
scroll to position [0, 0]
click at [111, 13] on li at bounding box center [81, 30] width 136 height 47
click at [118, 20] on img at bounding box center [88, 34] width 122 height 41
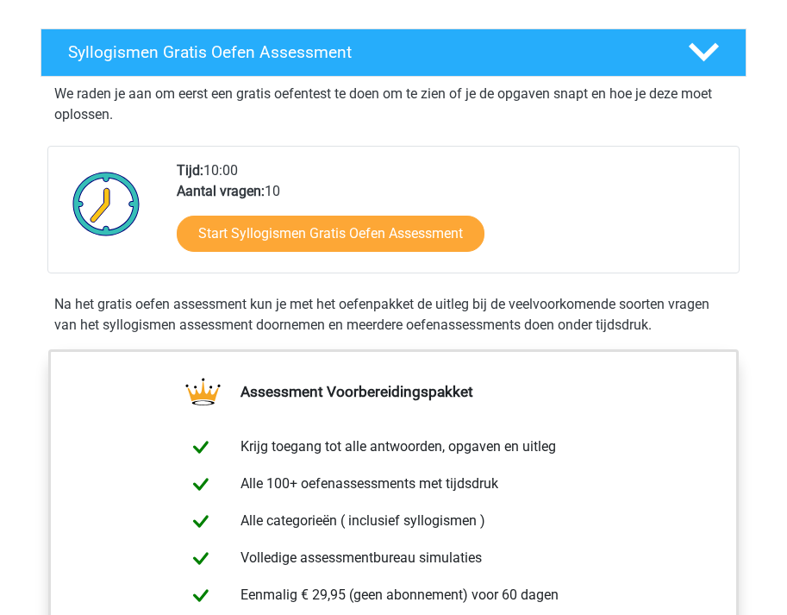
scroll to position [277, 0]
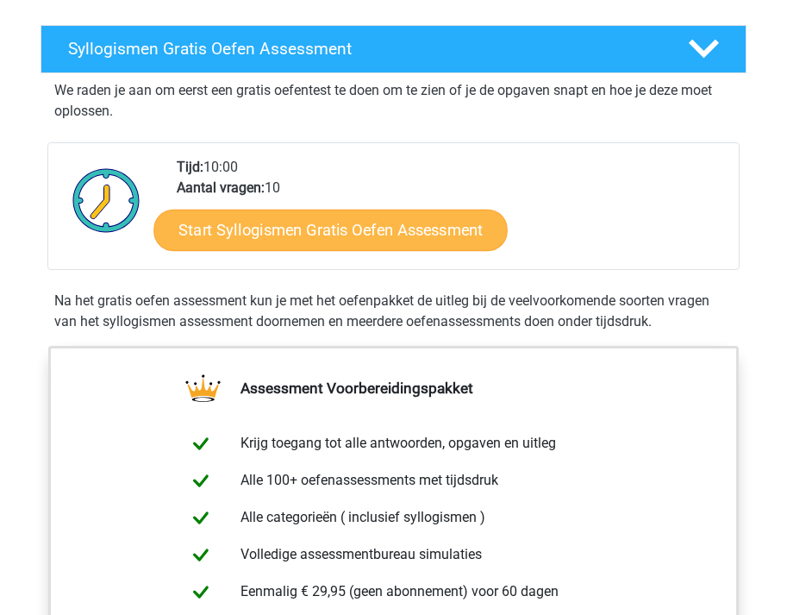
click at [359, 224] on link "Start Syllogismen Gratis Oefen Assessment" at bounding box center [330, 229] width 354 height 41
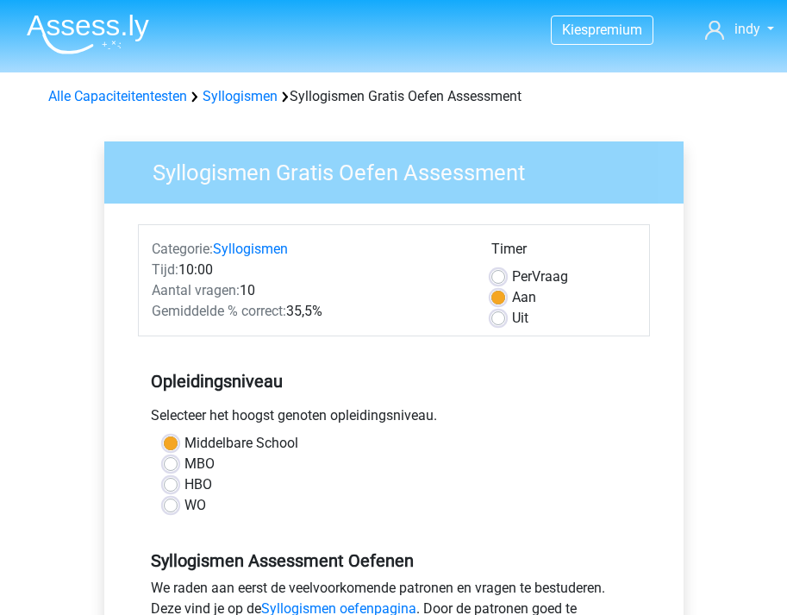
click at [512, 313] on label "Uit" at bounding box center [520, 318] width 16 height 21
click at [501, 313] on input "Uit" at bounding box center [498, 316] width 14 height 17
radio input "true"
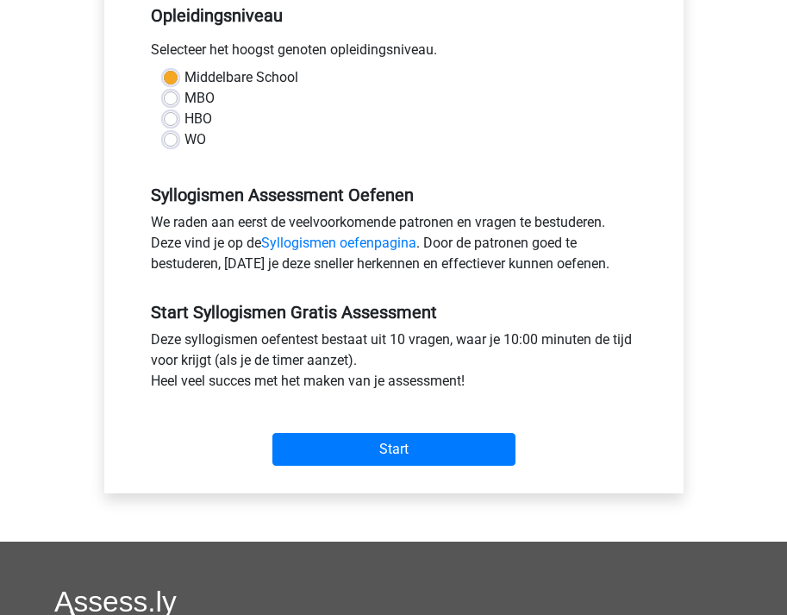
scroll to position [381, 0]
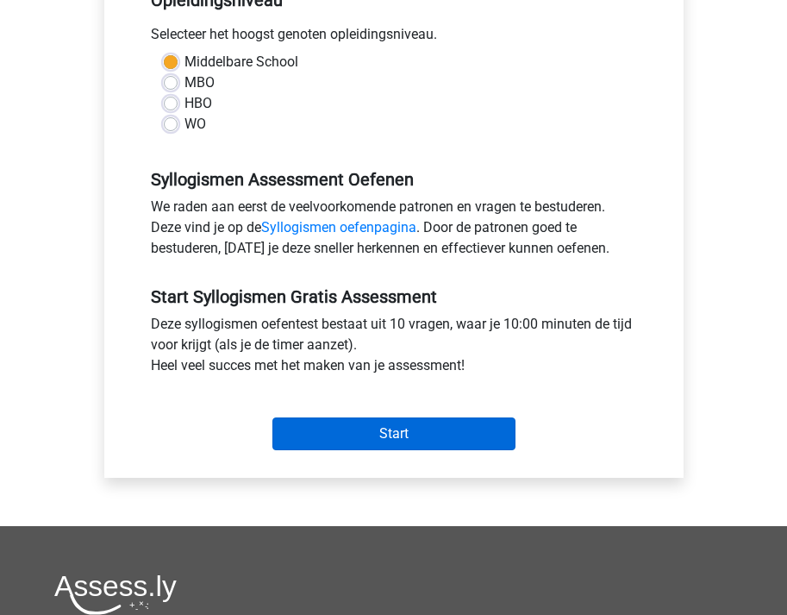
click at [422, 429] on input "Start" at bounding box center [393, 433] width 243 height 33
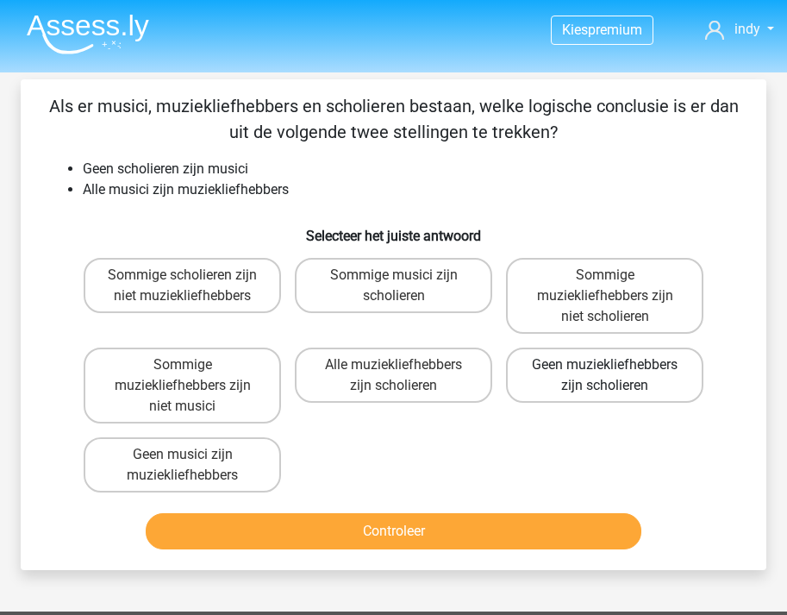
click at [598, 358] on label "Geen muziekliefhebbers zijn scholieren" at bounding box center [604, 374] width 197 height 55
click at [605, 365] on input "Geen muziekliefhebbers zijn scholieren" at bounding box center [610, 370] width 11 height 11
radio input "true"
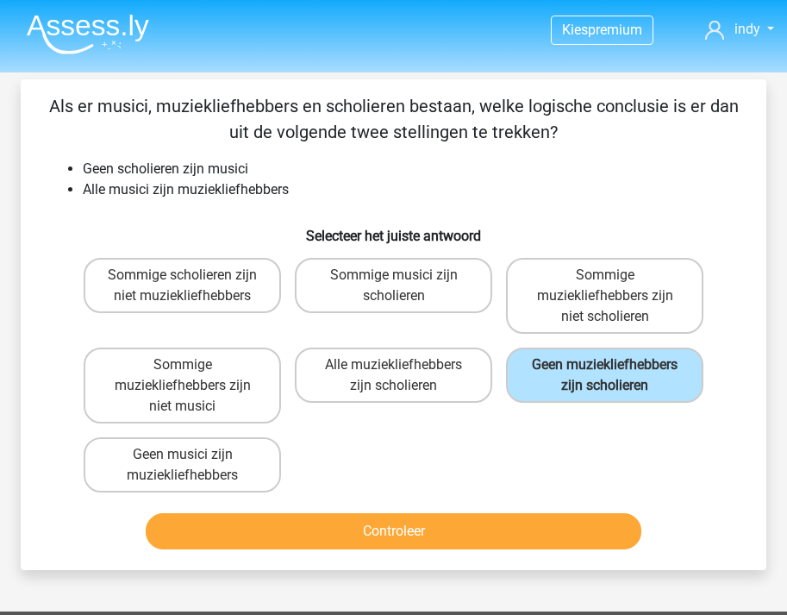
click at [378, 523] on button "Controleer" at bounding box center [394, 531] width 496 height 36
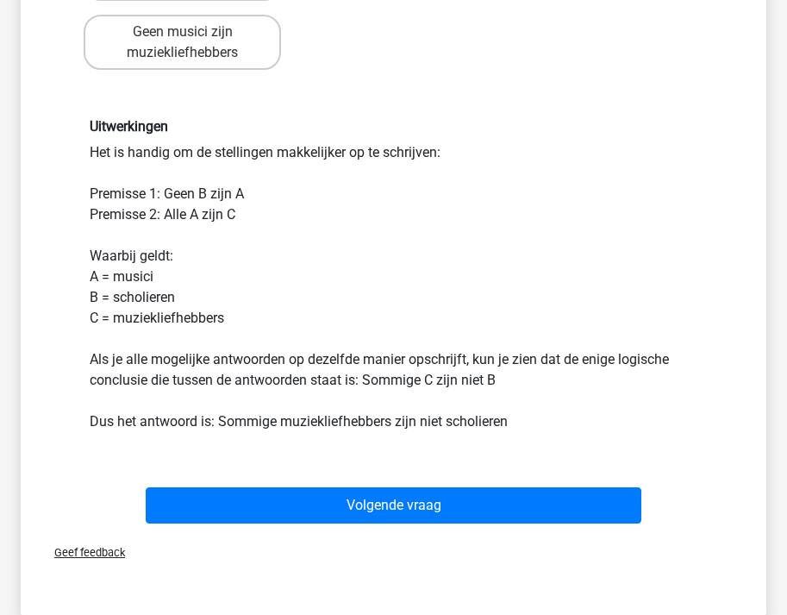
scroll to position [428, 0]
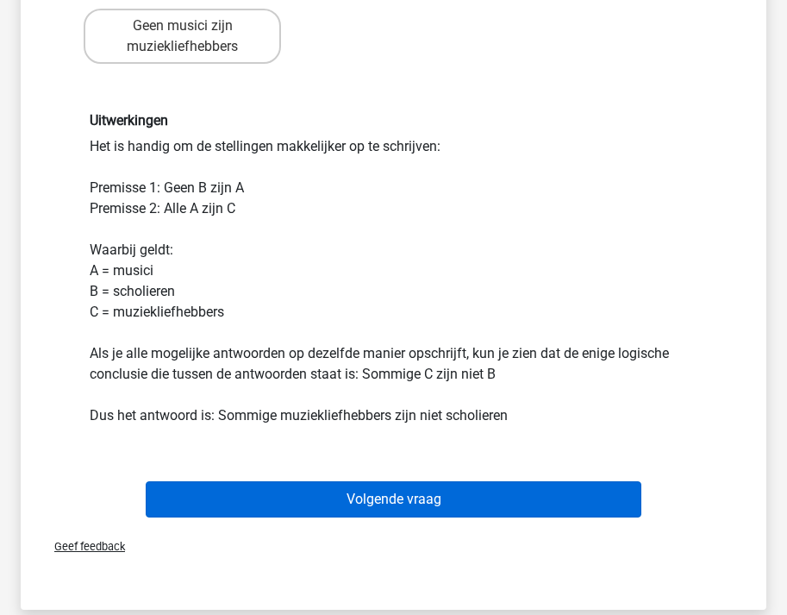
click at [410, 501] on button "Volgende vraag" at bounding box center [394, 499] width 496 height 36
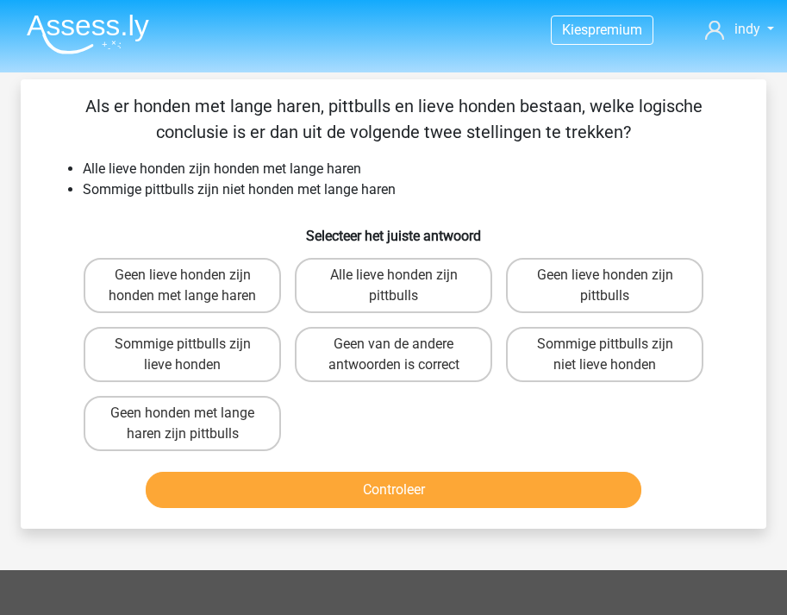
scroll to position [0, 0]
click at [174, 348] on label "Sommige pittbulls zijn lieve honden" at bounding box center [182, 354] width 197 height 55
click at [183, 348] on input "Sommige pittbulls zijn lieve honden" at bounding box center [188, 349] width 11 height 11
radio input "true"
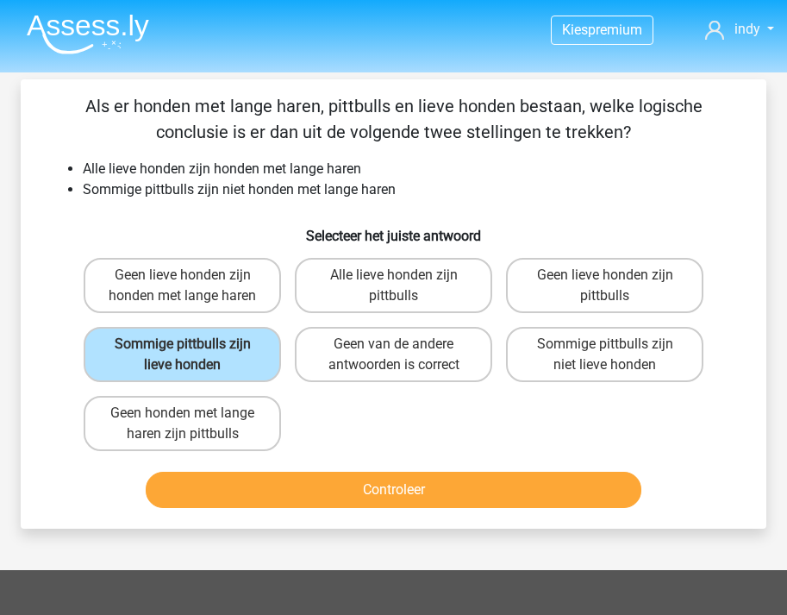
click at [296, 490] on button "Controleer" at bounding box center [394, 490] width 496 height 36
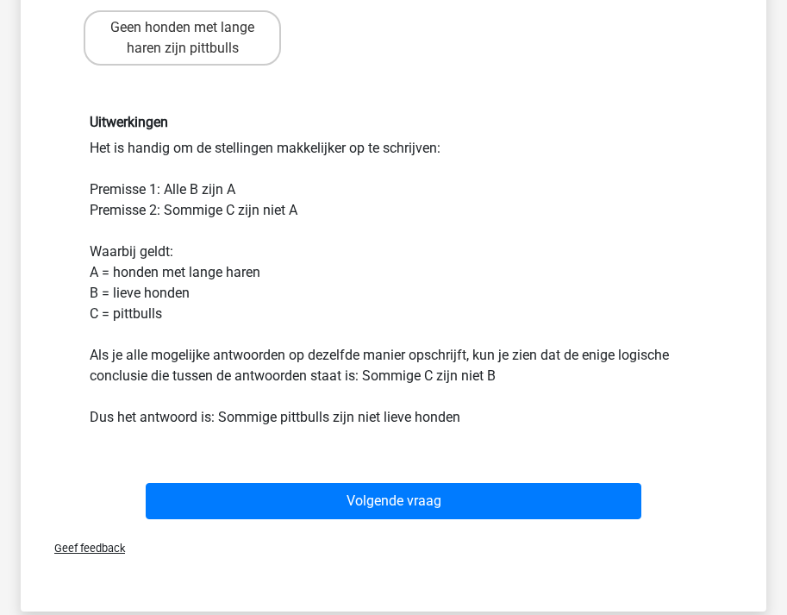
scroll to position [391, 1]
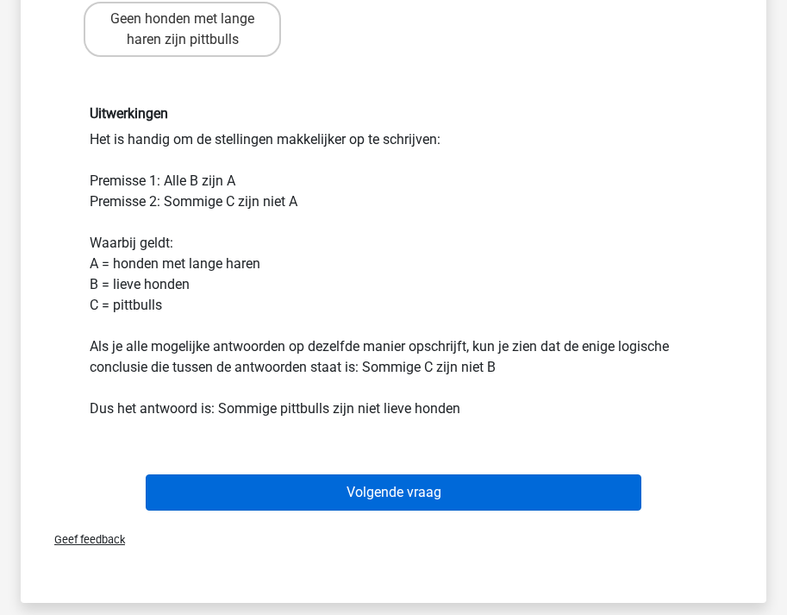
click at [444, 490] on button "Volgende vraag" at bounding box center [394, 492] width 496 height 36
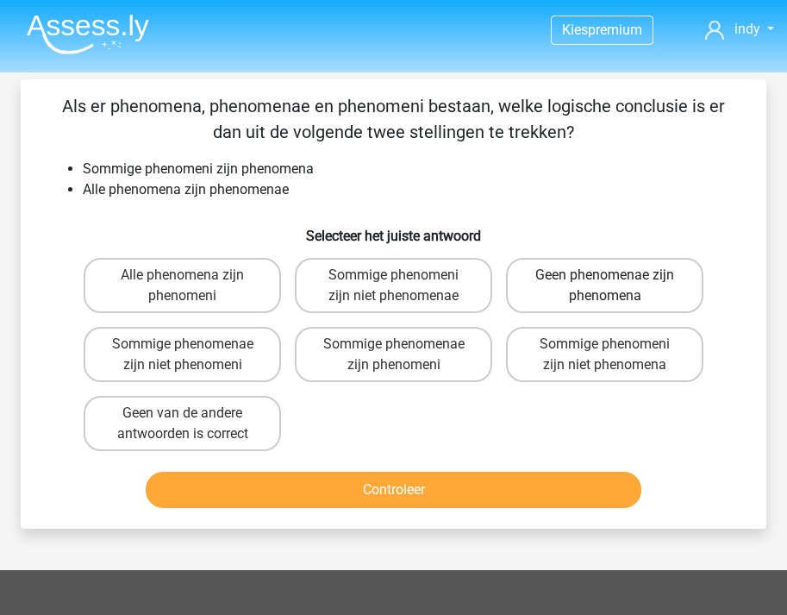
scroll to position [0, 0]
click at [246, 361] on label "Sommige phenomenae zijn niet phenomeni" at bounding box center [182, 354] width 197 height 55
click at [194, 355] on input "Sommige phenomenae zijn niet phenomeni" at bounding box center [188, 349] width 11 height 11
radio input "true"
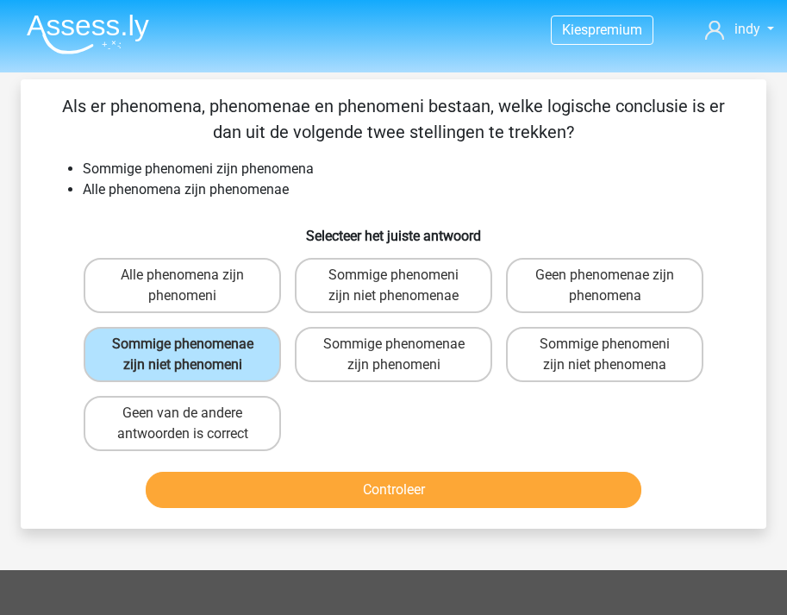
click at [465, 490] on button "Controleer" at bounding box center [394, 490] width 496 height 36
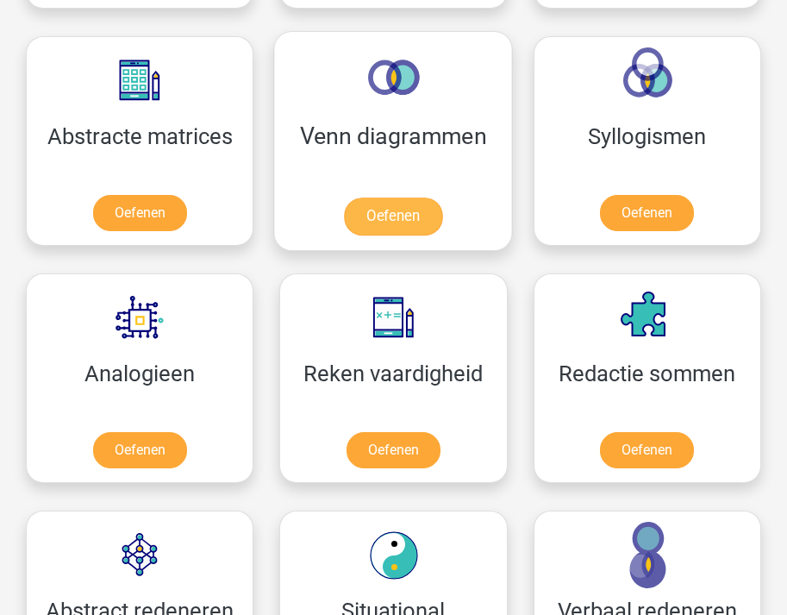
scroll to position [1022, 0]
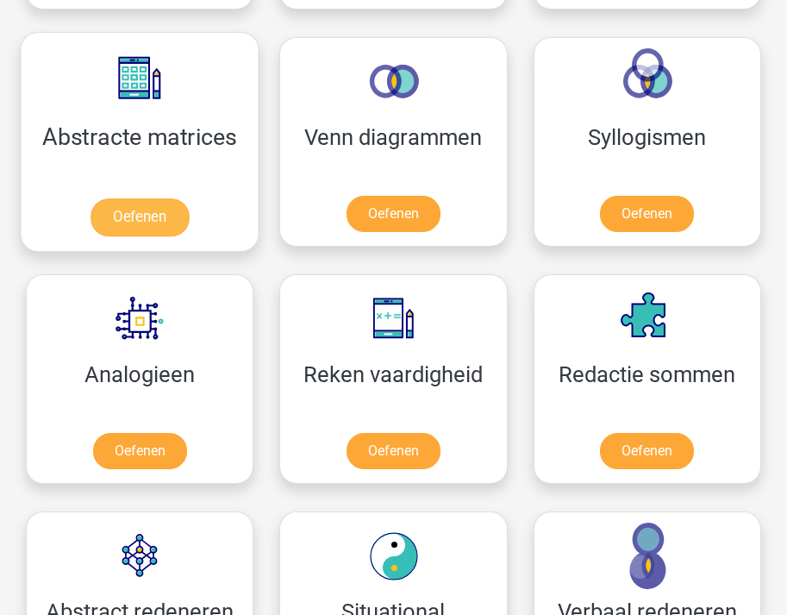
click at [171, 201] on link "Oefenen" at bounding box center [140, 217] width 98 height 38
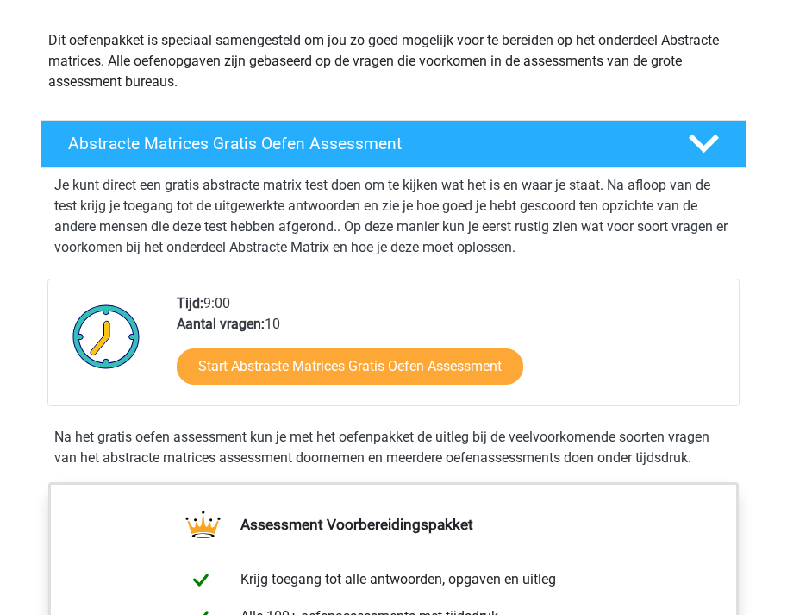
scroll to position [193, 0]
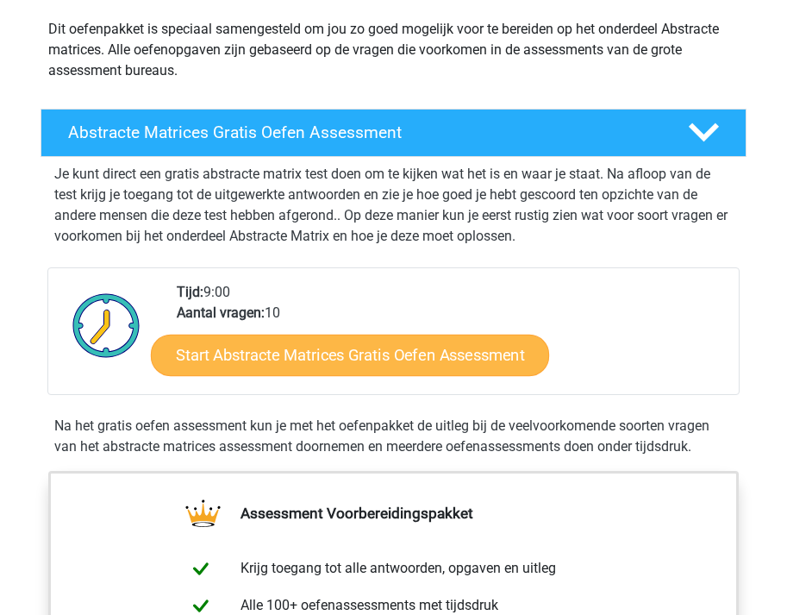
click at [385, 345] on link "Start Abstracte Matrices Gratis Oefen Assessment" at bounding box center [350, 354] width 398 height 41
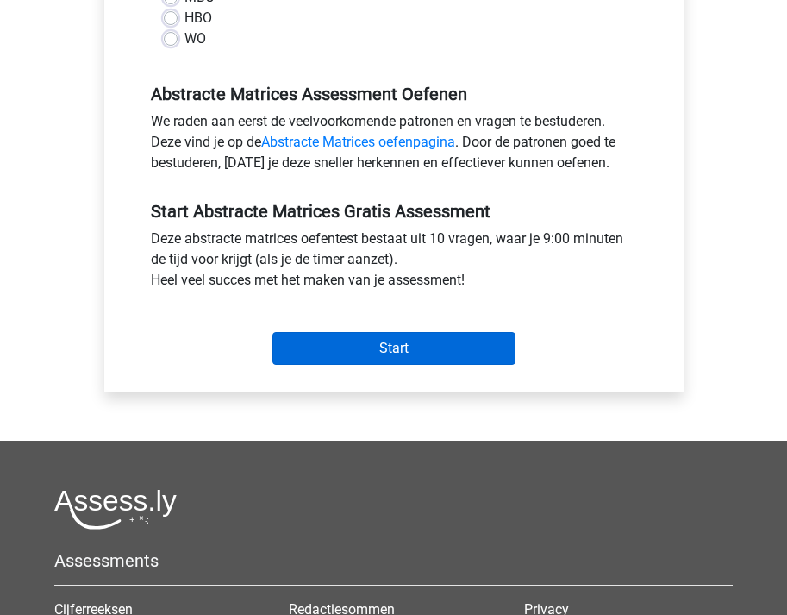
scroll to position [472, 0]
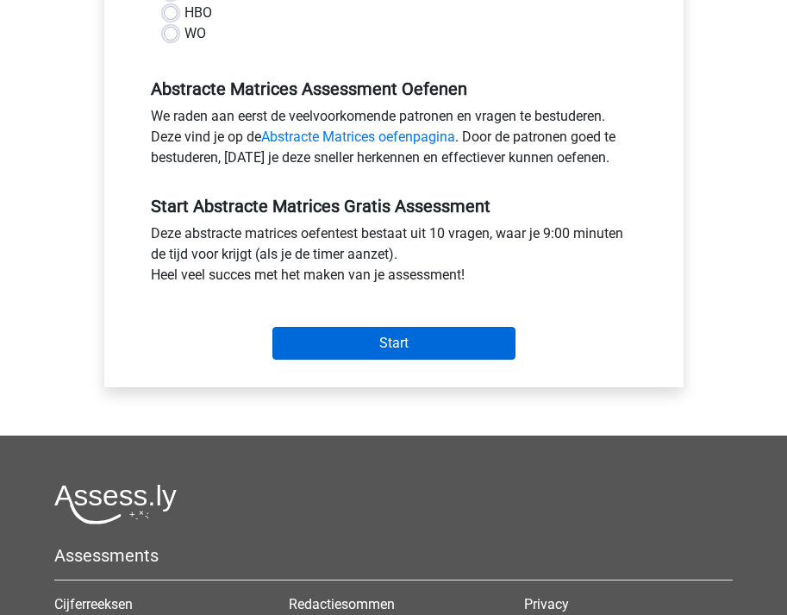
click at [385, 345] on input "Start" at bounding box center [393, 343] width 243 height 33
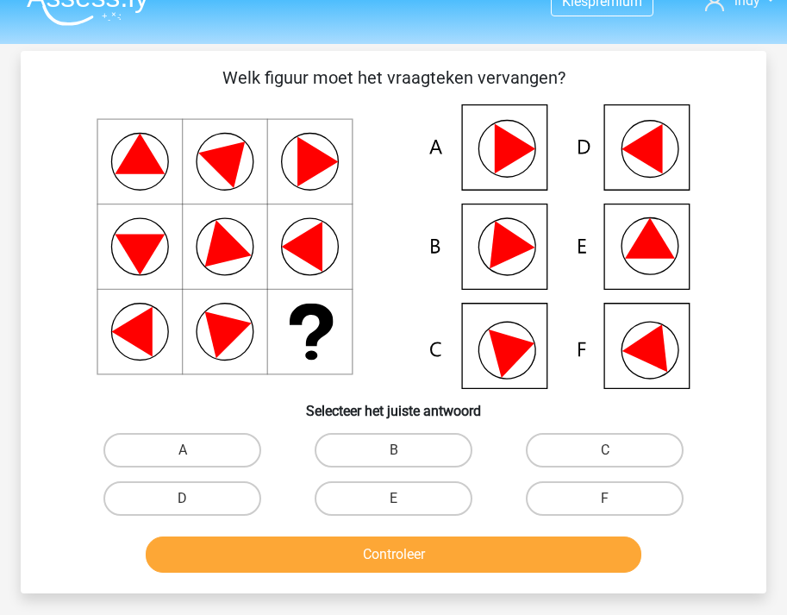
scroll to position [29, 0]
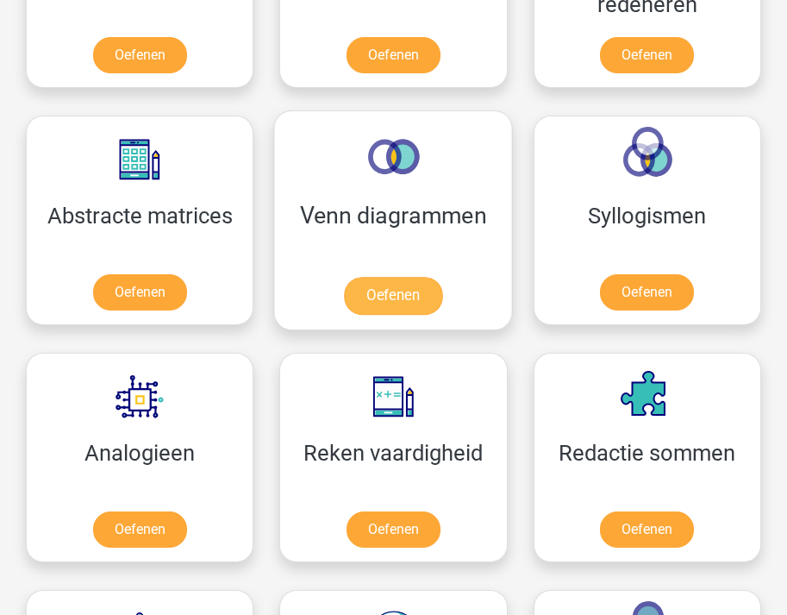
scroll to position [934, 0]
